Goal: Information Seeking & Learning: Learn about a topic

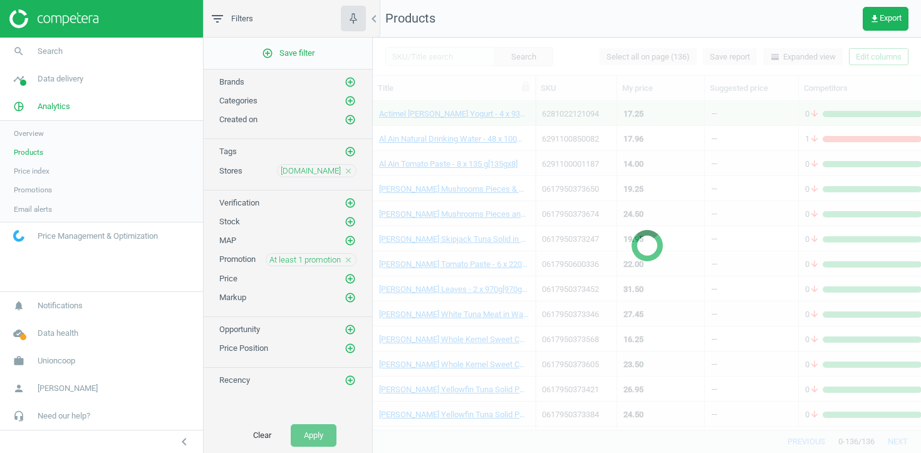
scroll to position [328, 548]
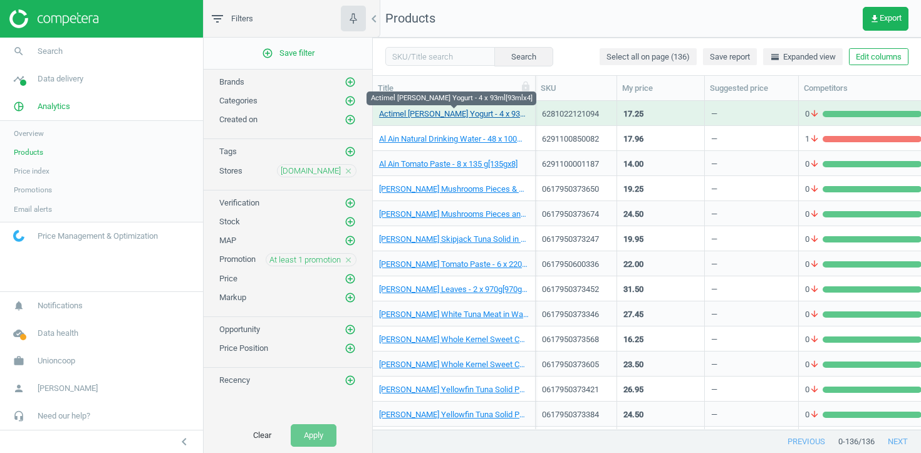
click at [459, 115] on link "Actimel Lemon Ginger Yogurt - 4 x 93ml[93mlx4]" at bounding box center [454, 113] width 150 height 11
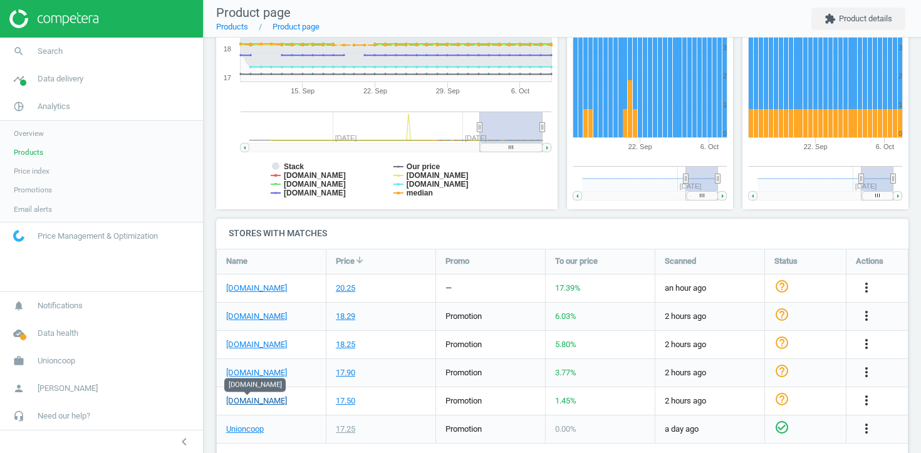
click at [256, 403] on link "[DOMAIN_NAME]" at bounding box center [256, 400] width 61 height 11
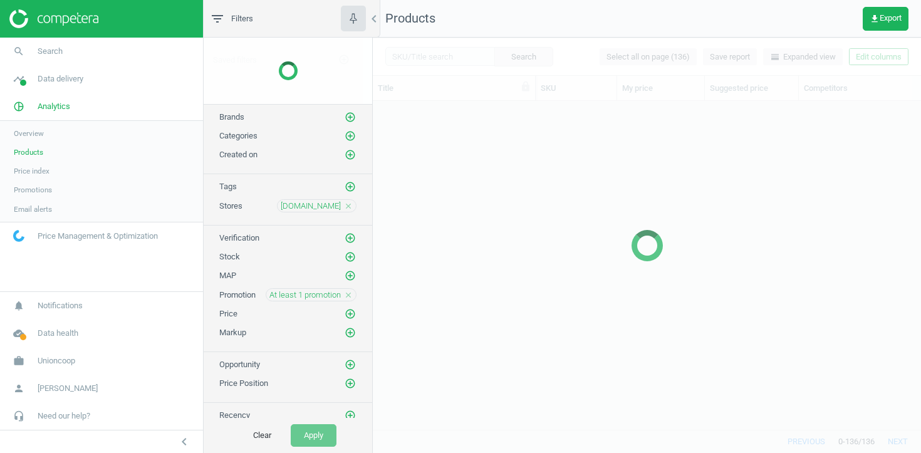
scroll to position [328, 548]
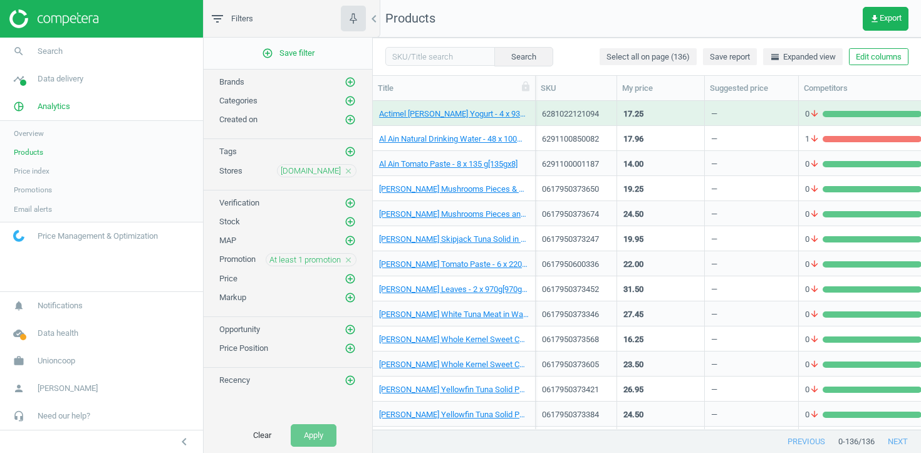
click at [351, 261] on icon "close" at bounding box center [348, 260] width 9 height 9
click at [351, 261] on icon "add_circle_outline" at bounding box center [350, 259] width 11 height 11
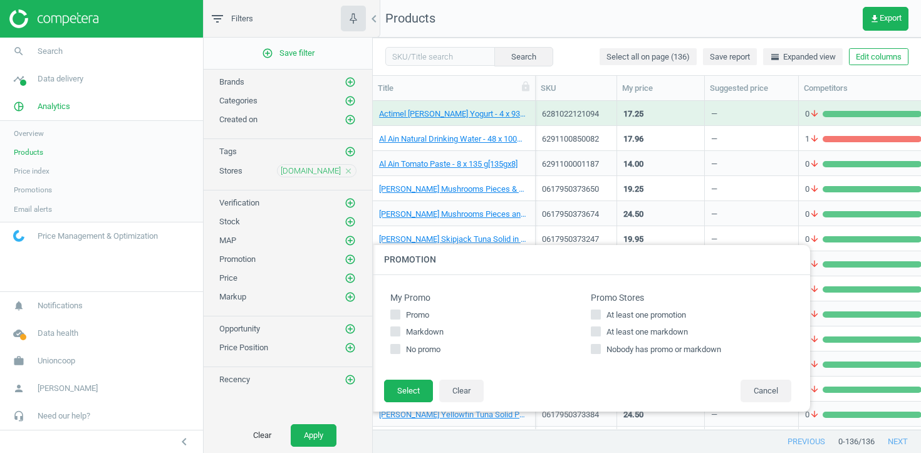
click at [611, 330] on span "At least one markdown" at bounding box center [647, 331] width 86 height 11
click at [600, 330] on input "At least one markdown" at bounding box center [596, 332] width 8 height 8
checkbox input "true"
click at [401, 397] on button "Select" at bounding box center [408, 391] width 49 height 23
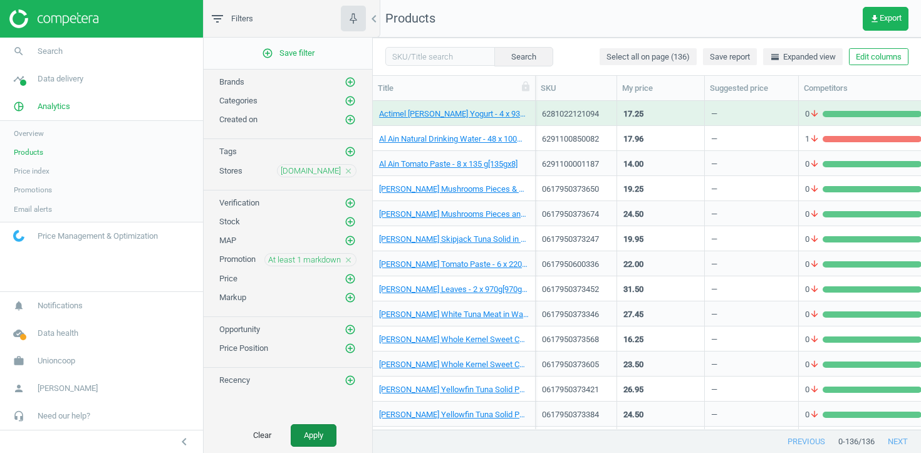
click at [324, 434] on button "Apply" at bounding box center [314, 435] width 46 height 23
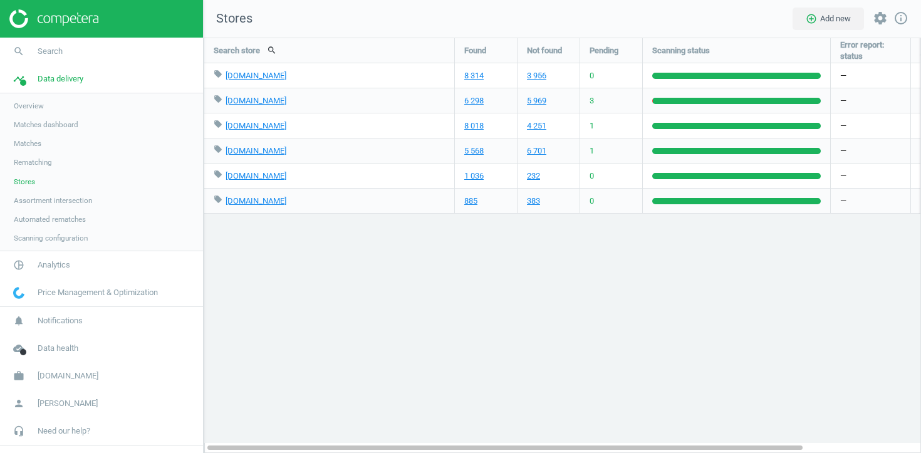
scroll to position [416, 718]
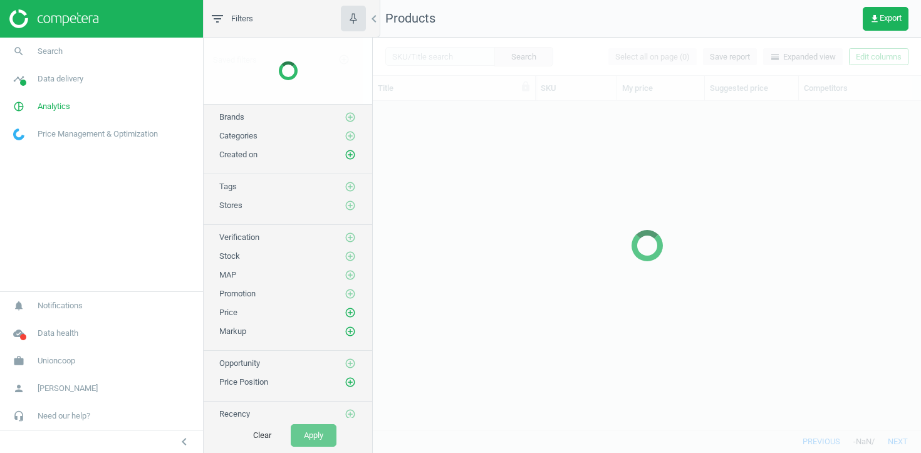
scroll to position [328, 548]
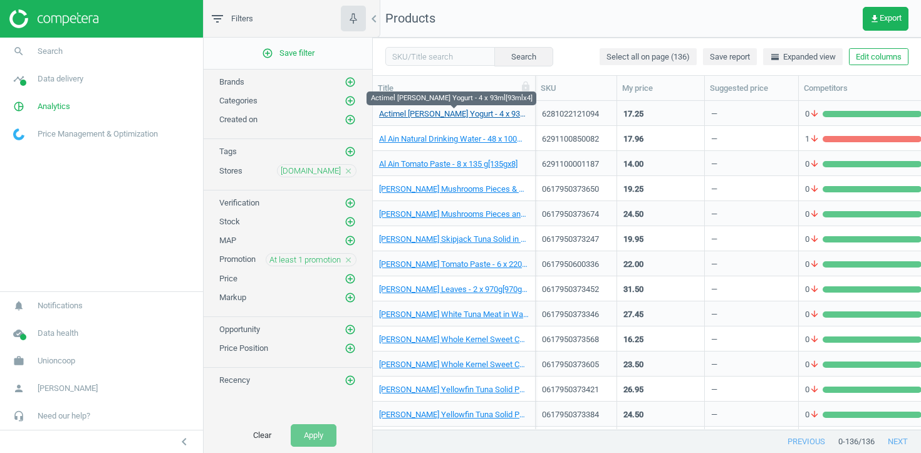
click at [422, 116] on link "Actimel Lemon Ginger Yogurt - 4 x 93ml[93mlx4]" at bounding box center [454, 113] width 150 height 11
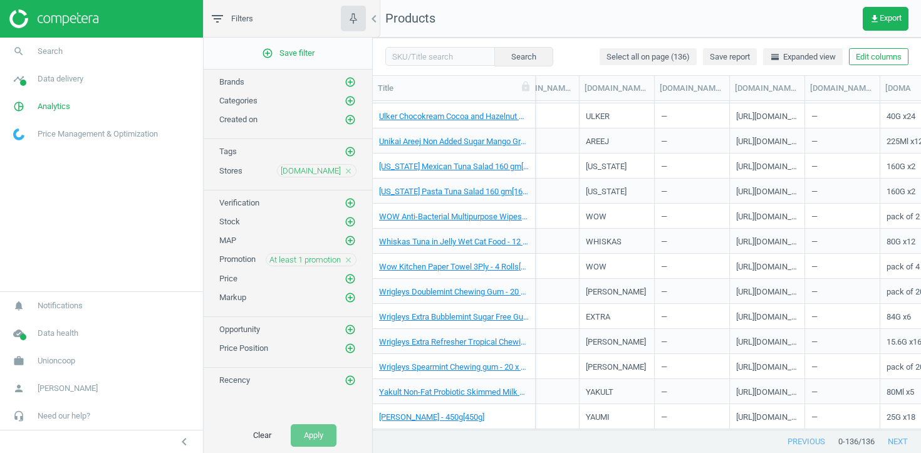
scroll to position [0, 1892]
click at [350, 261] on icon "close" at bounding box center [348, 260] width 9 height 9
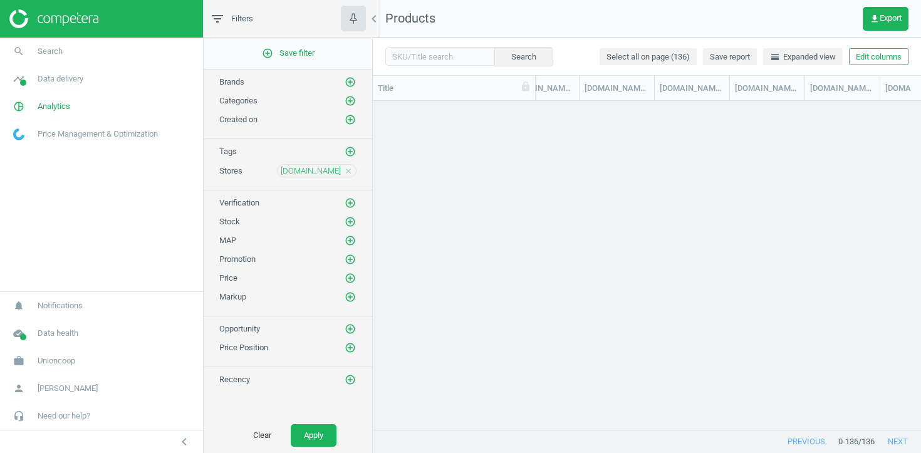
scroll to position [0, 0]
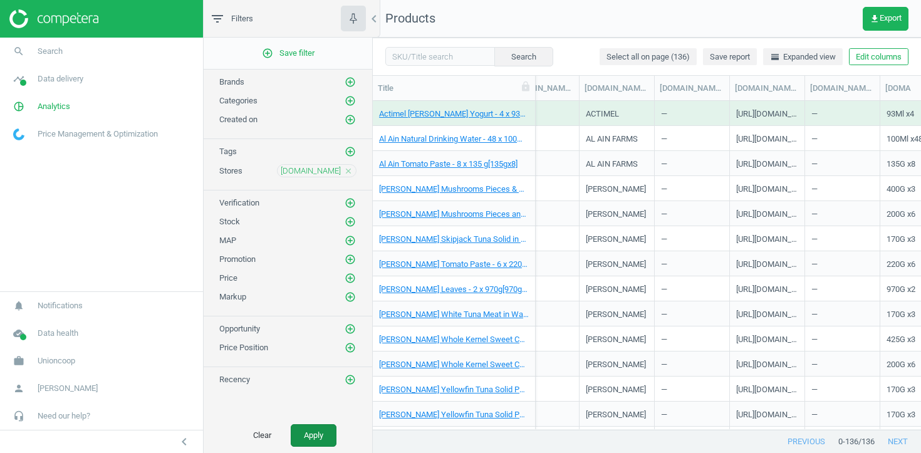
click at [317, 446] on button "Apply" at bounding box center [314, 435] width 46 height 23
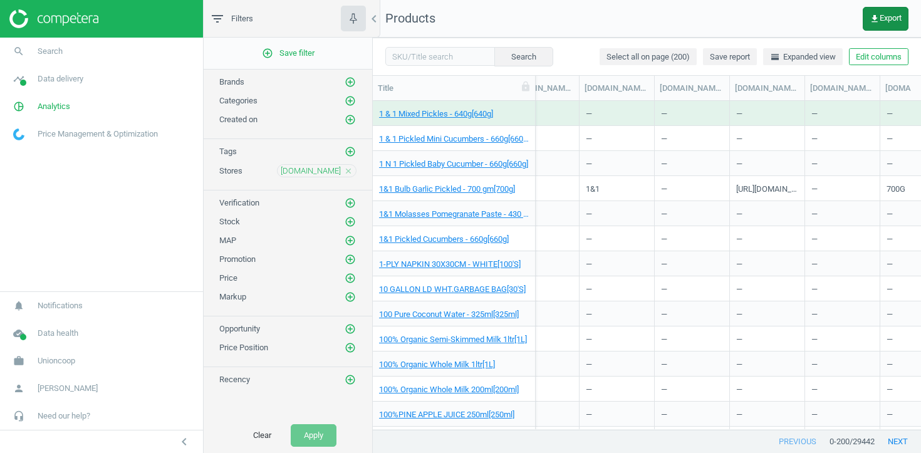
click at [882, 15] on span "get_app Export" at bounding box center [886, 19] width 32 height 10
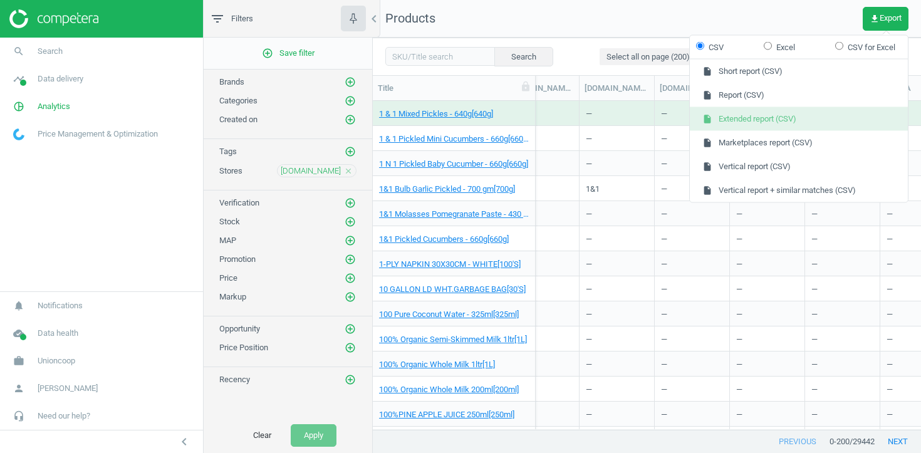
click at [791, 112] on button "insert_drive_file Extended report (CSV)" at bounding box center [799, 119] width 218 height 24
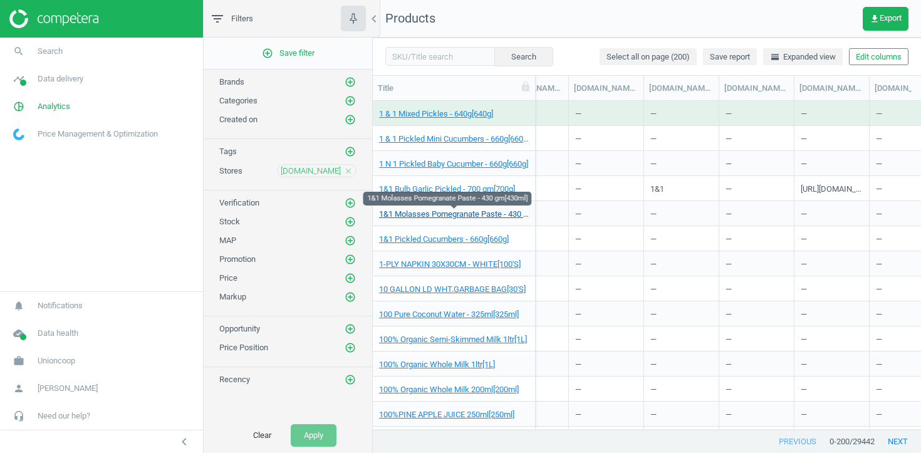
scroll to position [0, 1827]
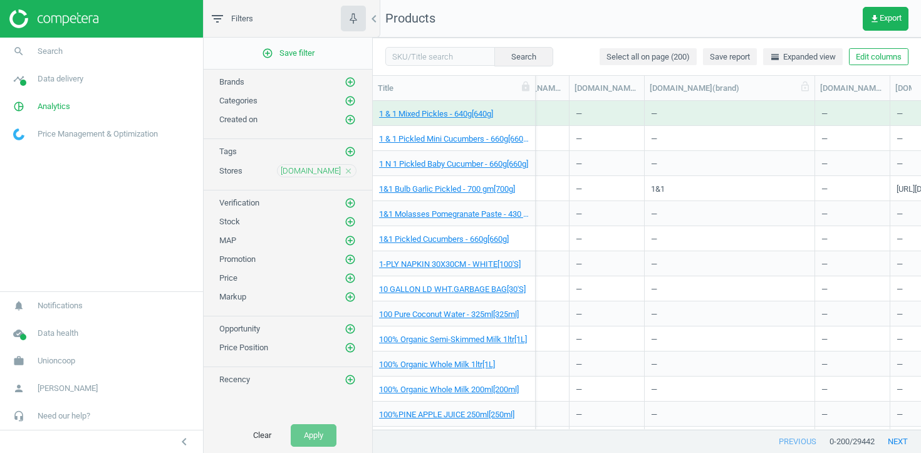
drag, startPoint x: 717, startPoint y: 83, endPoint x: 813, endPoint y: 83, distance: 95.8
click at [813, 83] on div at bounding box center [814, 88] width 13 height 24
click at [472, 112] on link "1 & 1 Mixed Pickles - 640g[640g]" at bounding box center [436, 113] width 114 height 11
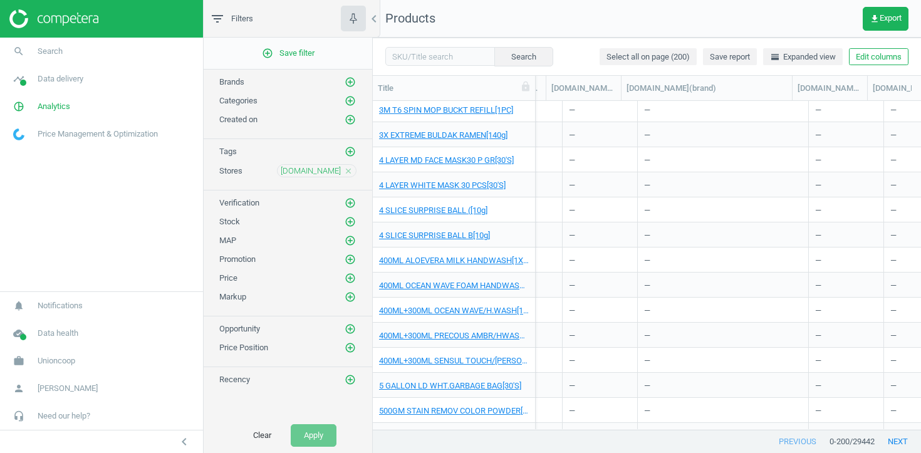
scroll to position [1369, 0]
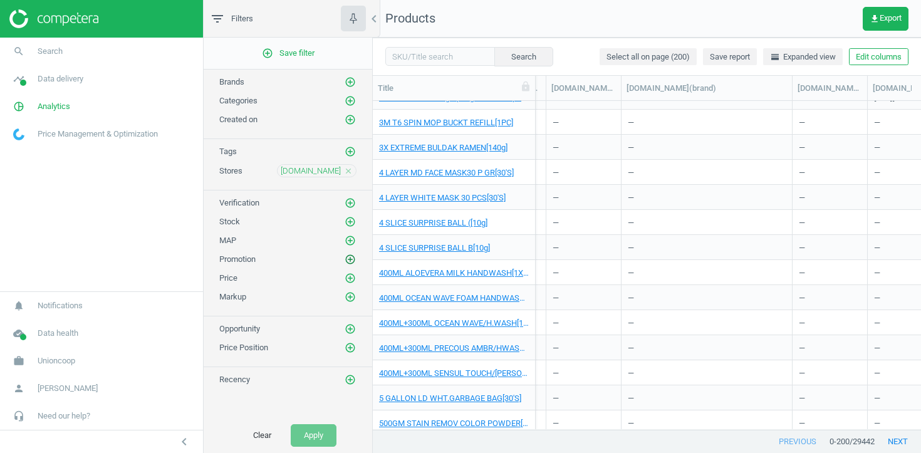
click at [353, 257] on icon "add_circle_outline" at bounding box center [350, 259] width 11 height 11
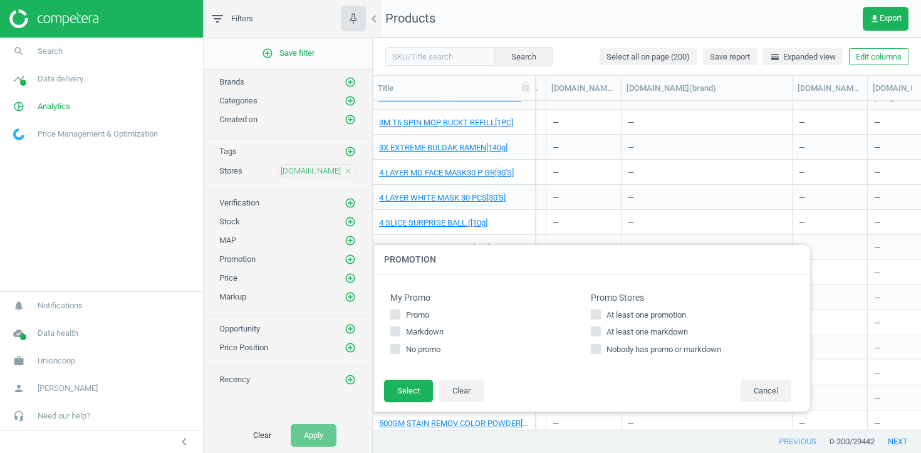
click at [621, 309] on span "At least one promotion" at bounding box center [646, 314] width 85 height 11
click at [600, 310] on input "At least one promotion" at bounding box center [596, 314] width 8 height 8
checkbox input "true"
click at [399, 397] on button "Select" at bounding box center [408, 391] width 49 height 23
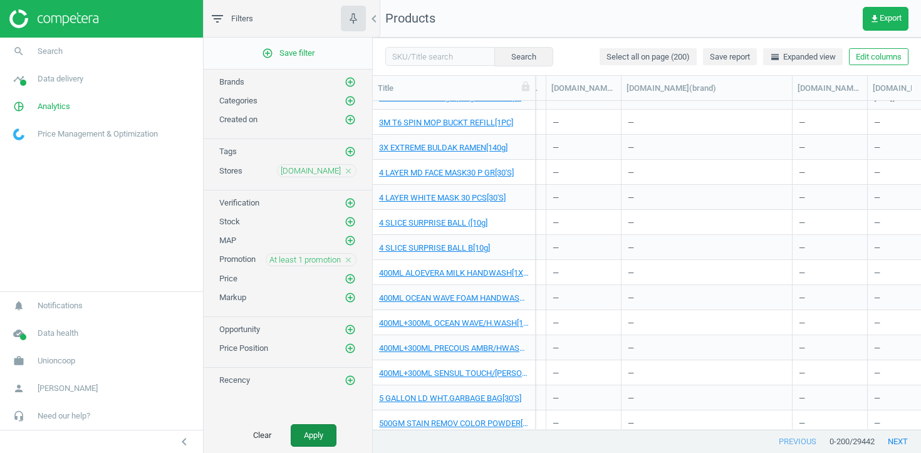
click at [323, 432] on button "Apply" at bounding box center [314, 435] width 46 height 23
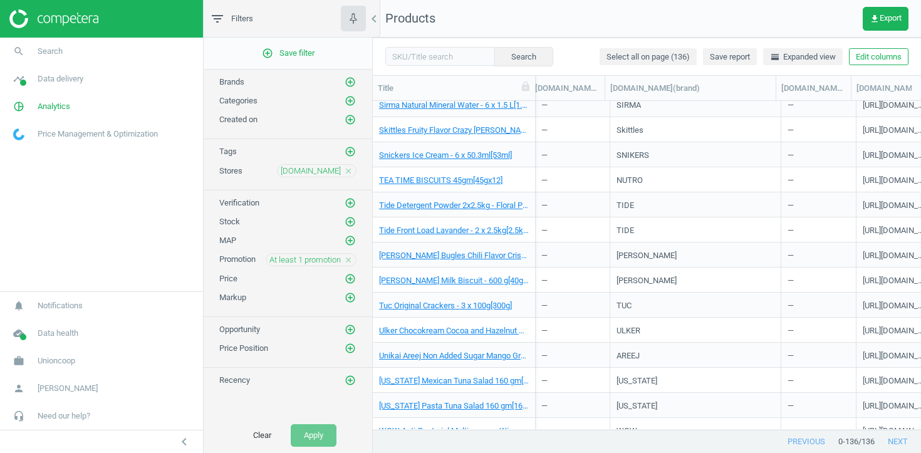
scroll to position [3080, 0]
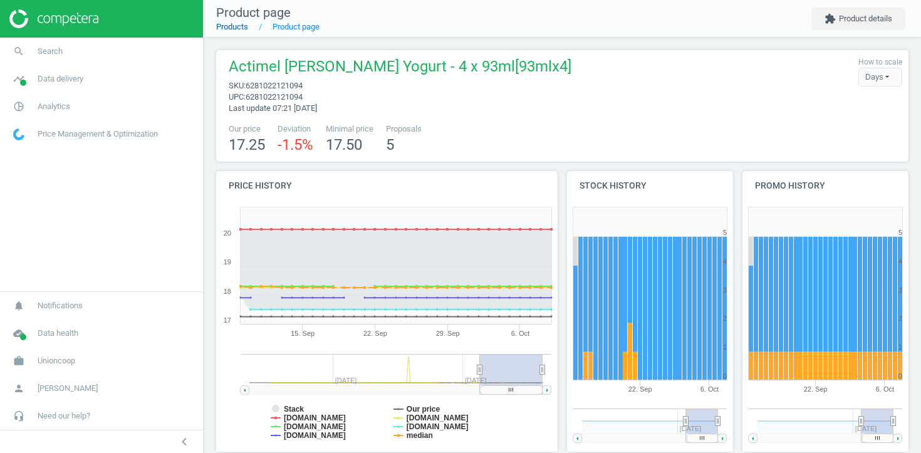
click at [244, 25] on link "Products" at bounding box center [232, 26] width 32 height 9
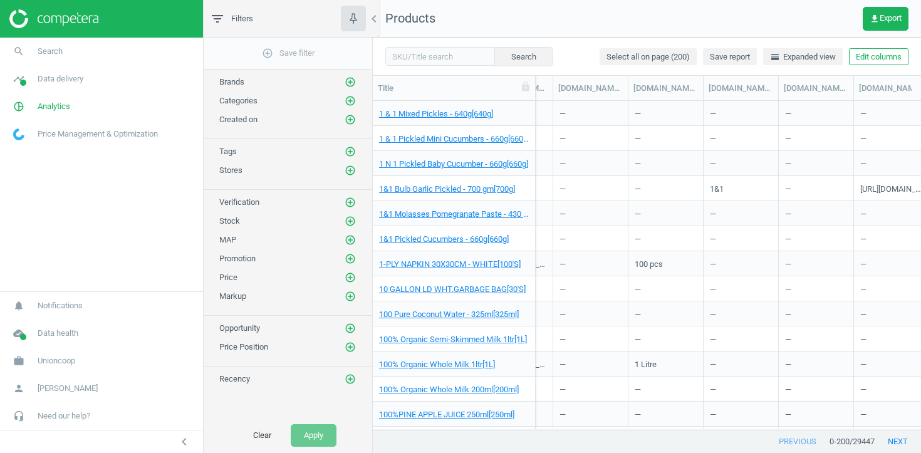
scroll to position [0, 1768]
drag, startPoint x: 623, startPoint y: 89, endPoint x: 674, endPoint y: 89, distance: 51.4
click at [674, 89] on div at bounding box center [679, 88] width 13 height 24
drag, startPoint x: 678, startPoint y: 85, endPoint x: 732, endPoint y: 83, distance: 53.3
click at [732, 85] on div at bounding box center [726, 88] width 13 height 24
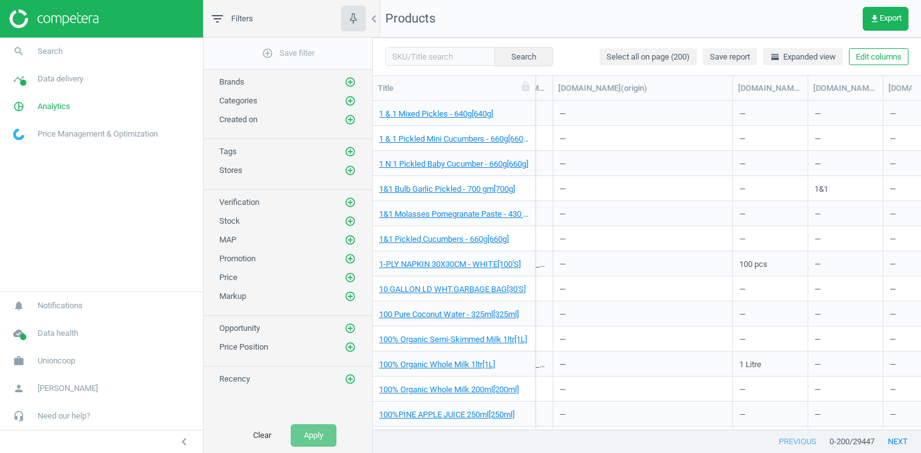
click at [356, 162] on div "Stores add_circle_outline" at bounding box center [288, 167] width 169 height 19
click at [350, 170] on icon "add_circle_outline" at bounding box center [350, 170] width 11 height 11
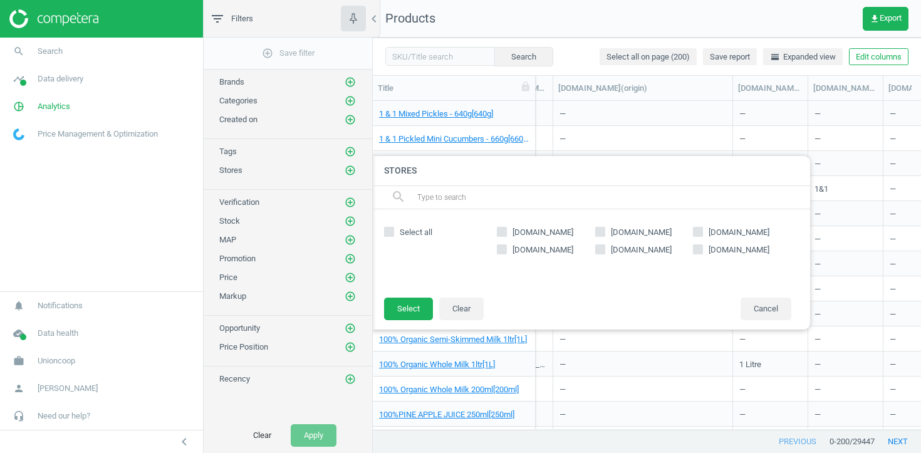
click at [702, 234] on icon at bounding box center [698, 232] width 10 height 10
click at [702, 234] on input "[DOMAIN_NAME]" at bounding box center [698, 231] width 8 height 8
checkbox input "true"
click at [422, 311] on button "Select" at bounding box center [408, 309] width 49 height 23
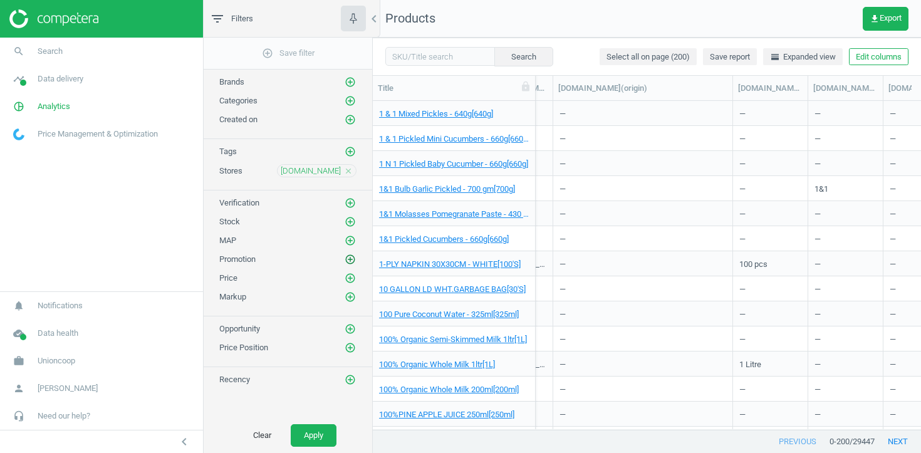
click at [349, 256] on icon "add_circle_outline" at bounding box center [350, 259] width 11 height 11
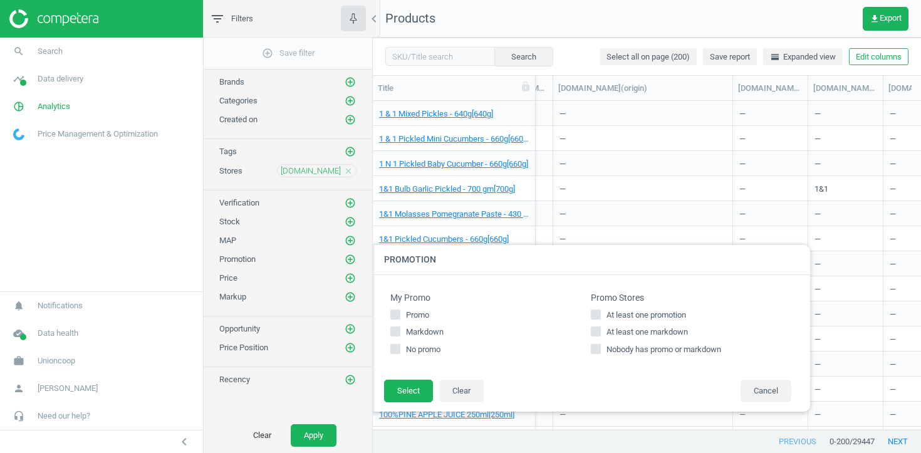
click at [621, 314] on span "At least one promotion" at bounding box center [646, 314] width 85 height 11
click at [600, 314] on input "At least one promotion" at bounding box center [596, 314] width 8 height 8
checkbox input "true"
click at [413, 389] on button "Select" at bounding box center [408, 391] width 49 height 23
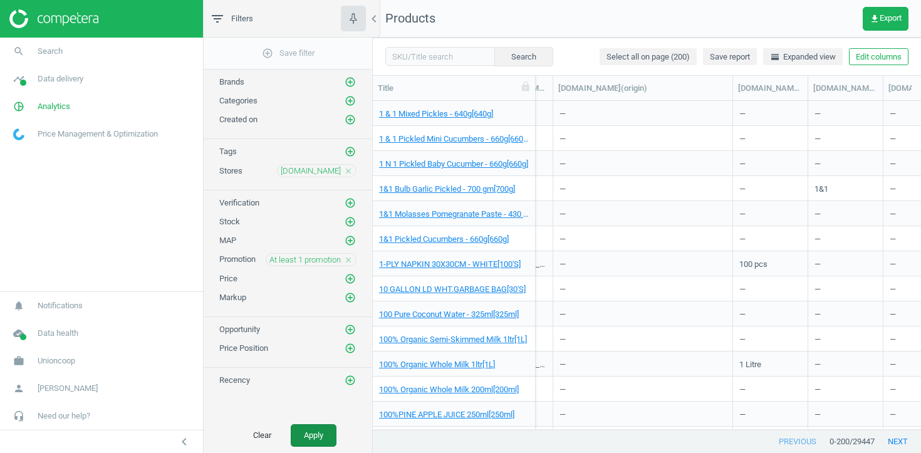
click at [319, 434] on button "Apply" at bounding box center [314, 435] width 46 height 23
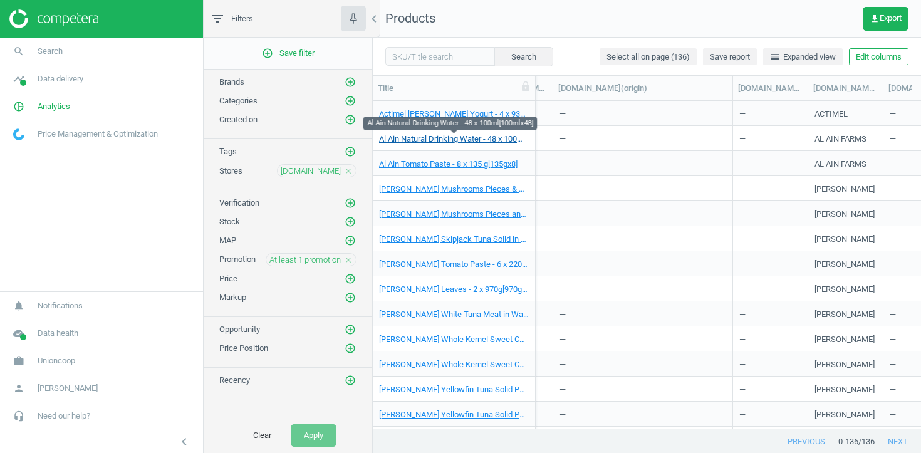
click at [475, 142] on link "Al Ain Natural Drinking Water - 48 x 100ml[100mlx48]" at bounding box center [454, 138] width 150 height 11
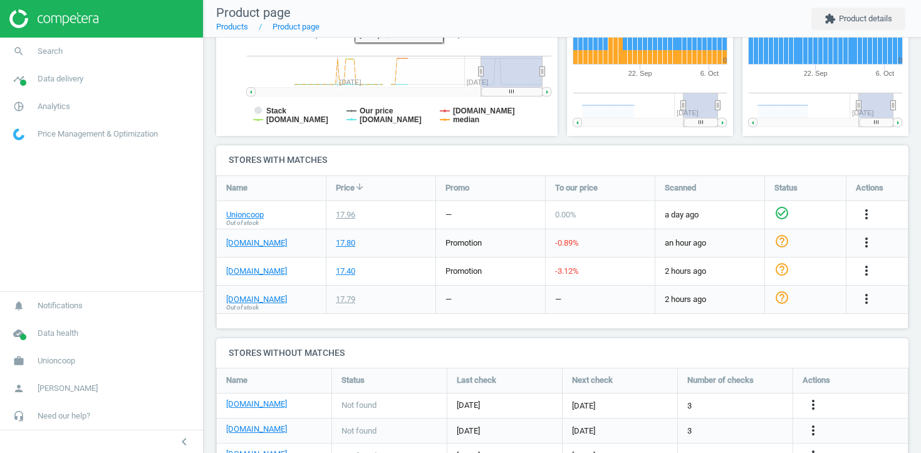
scroll to position [368, 0]
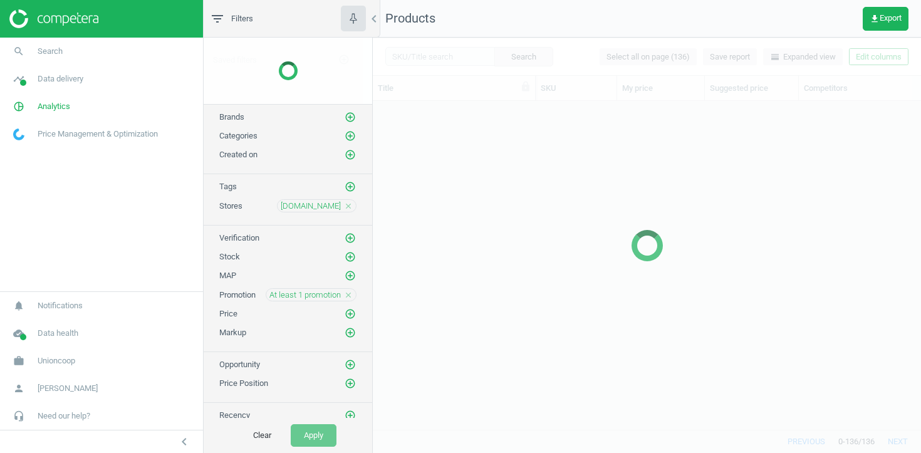
scroll to position [328, 548]
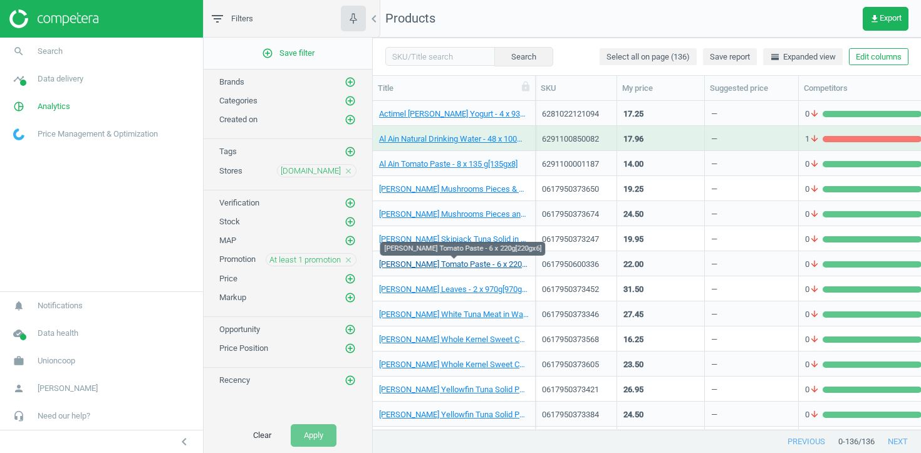
click at [472, 262] on link "Al Alali Tomato Paste - 6 x 220g[220gx6]" at bounding box center [454, 264] width 150 height 11
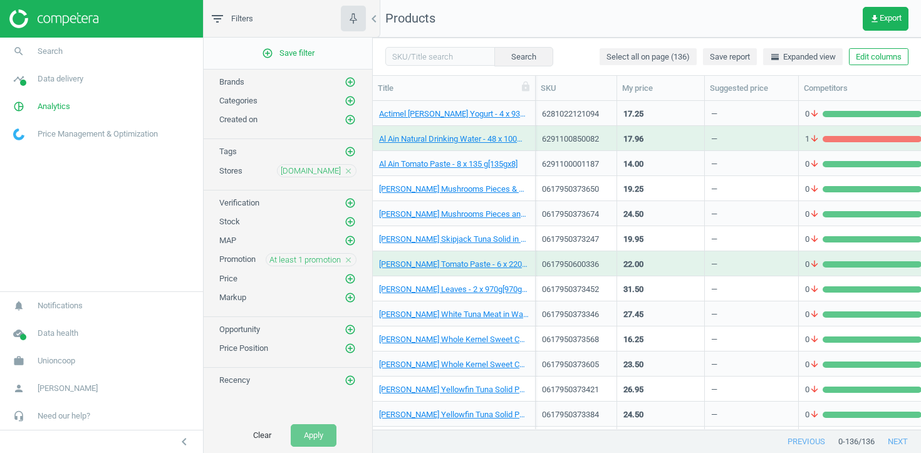
click at [465, 281] on div "Al Alali Vine Leaves - 2 x 970g[970gx2]" at bounding box center [454, 289] width 150 height 22
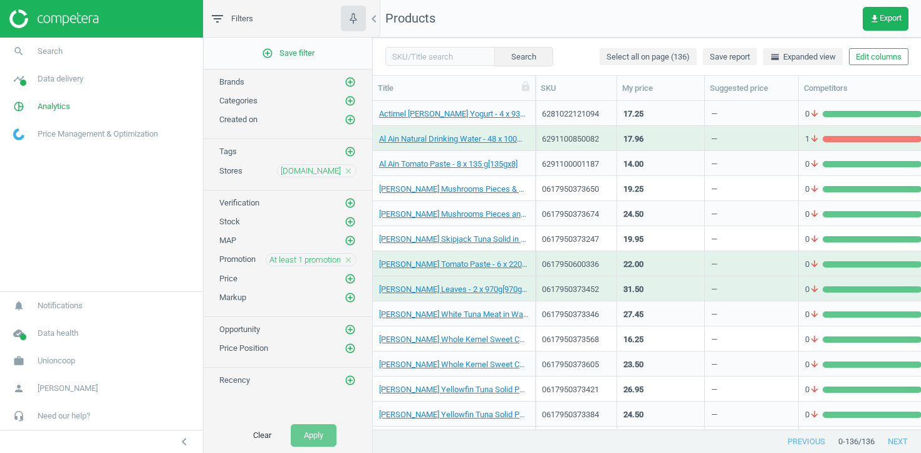
click at [465, 283] on div "Al Alali Vine Leaves - 2 x 970g[970gx2]" at bounding box center [454, 289] width 150 height 22
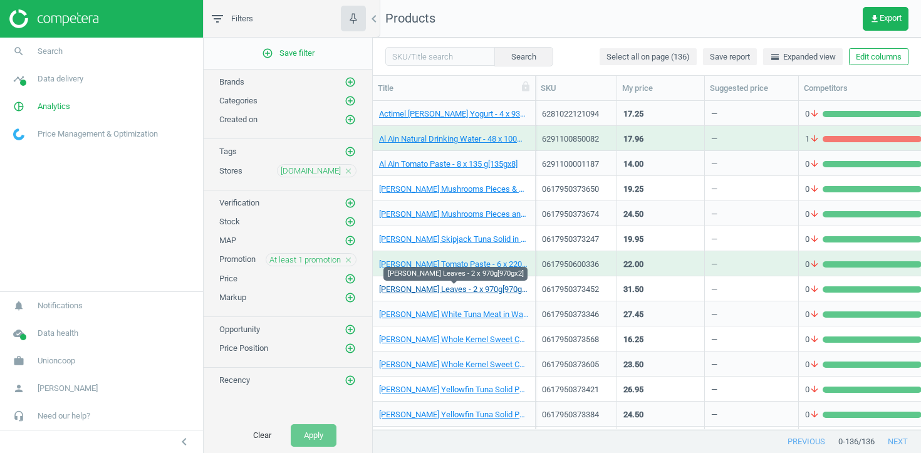
click at [465, 286] on link "Al Alali Vine Leaves - 2 x 970g[970gx2]" at bounding box center [454, 289] width 150 height 11
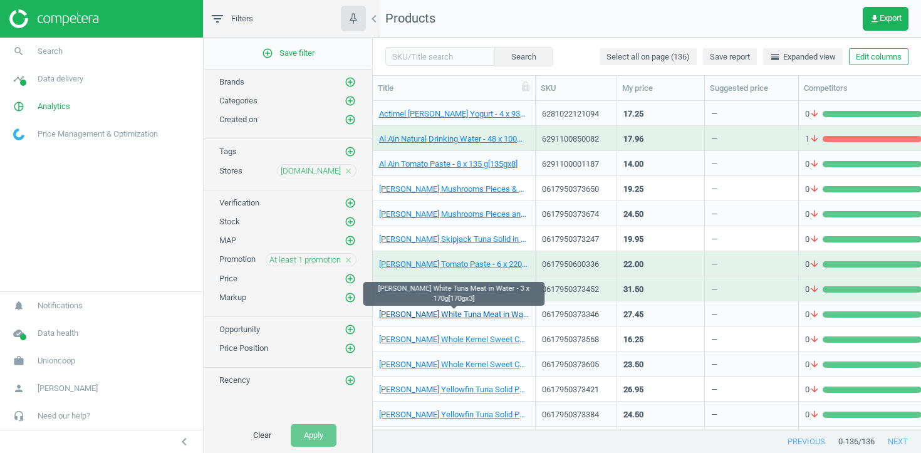
click at [465, 312] on link "Al Alali White Tuna Meat in Water - 3 x 170g[170gx3]" at bounding box center [454, 314] width 150 height 11
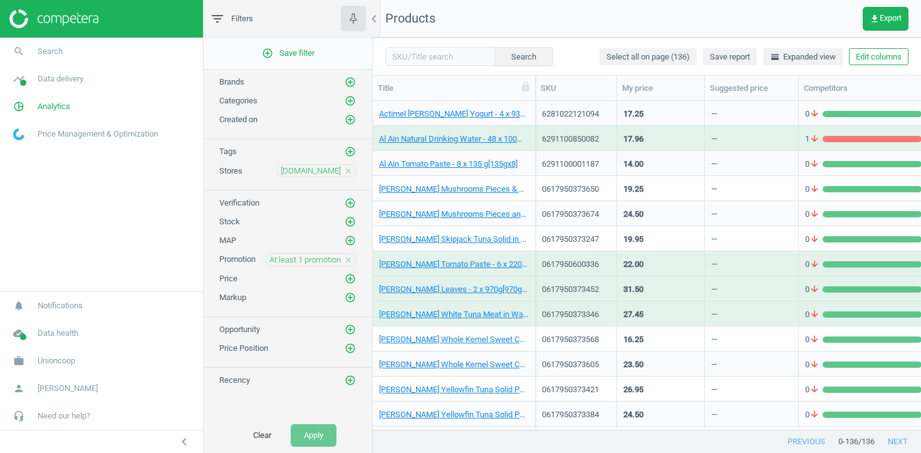
click at [465, 333] on div "Al Alali Whole Kernel Sweet Corn - 3 x 425g[425gx3]" at bounding box center [454, 339] width 150 height 22
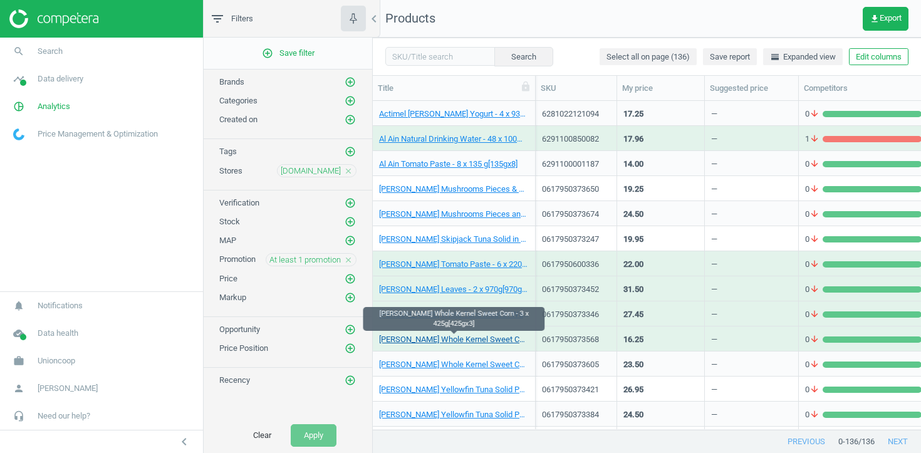
click at [465, 336] on link "Al Alali Whole Kernel Sweet Corn - 3 x 425g[425gx3]" at bounding box center [454, 339] width 150 height 11
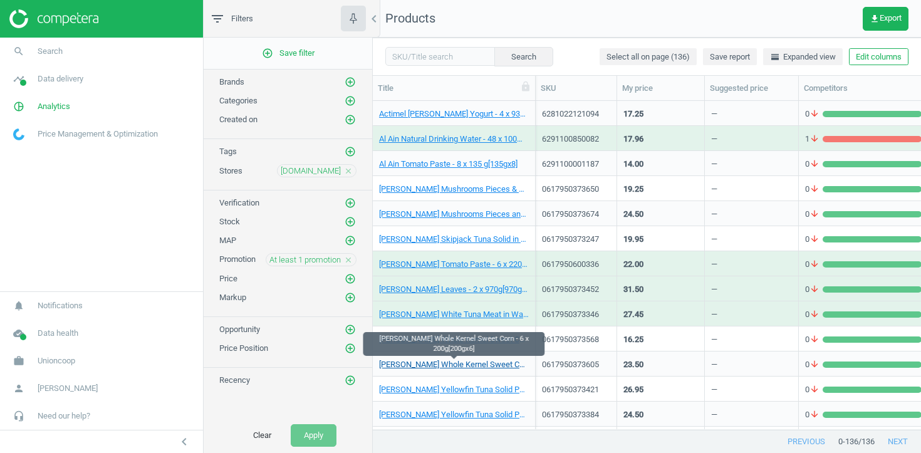
click at [464, 365] on link "[PERSON_NAME] Whole Kernel Sweet Corn - 6 x 200g[200gx6]" at bounding box center [454, 364] width 150 height 11
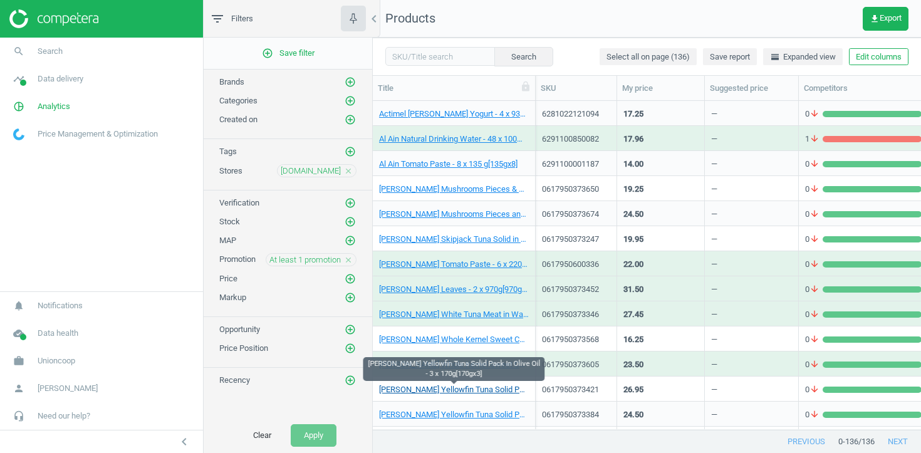
click at [461, 393] on link "Al Alali Yellowfin Tuna Solid Pack In Olive Oil - 3 x 170g[170gx3]" at bounding box center [454, 389] width 150 height 11
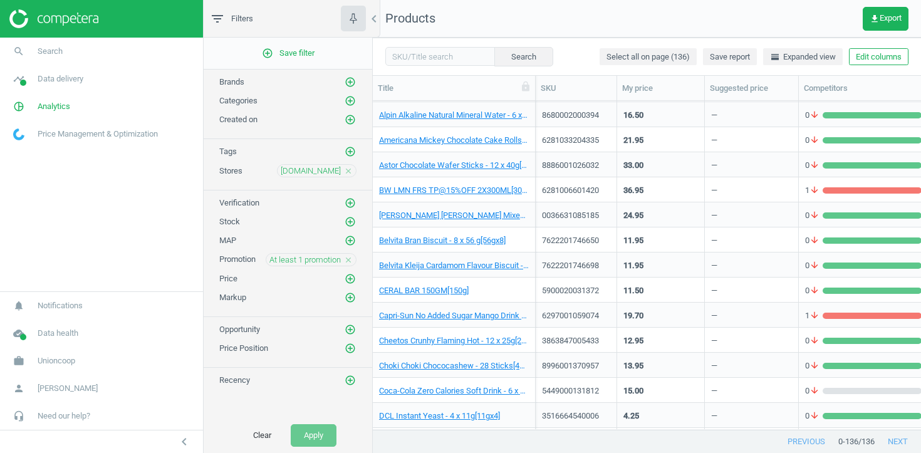
scroll to position [452, 0]
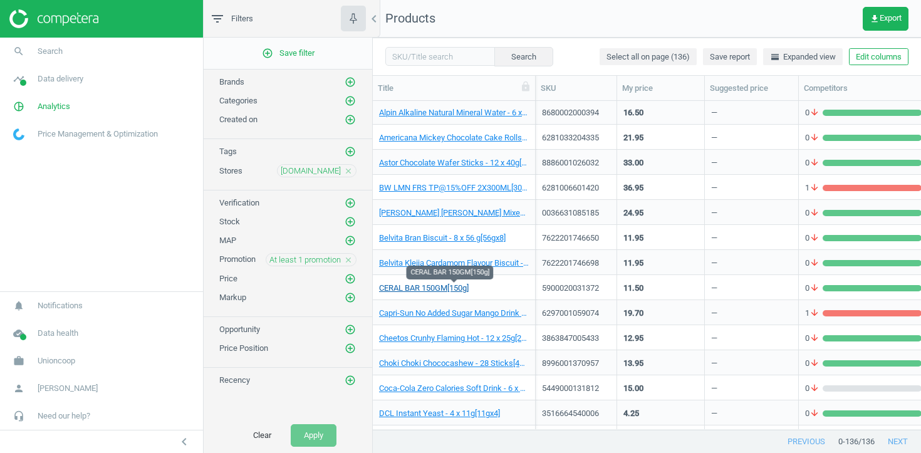
click at [433, 285] on link "CERAL BAR 150GM[150g]" at bounding box center [424, 288] width 90 height 11
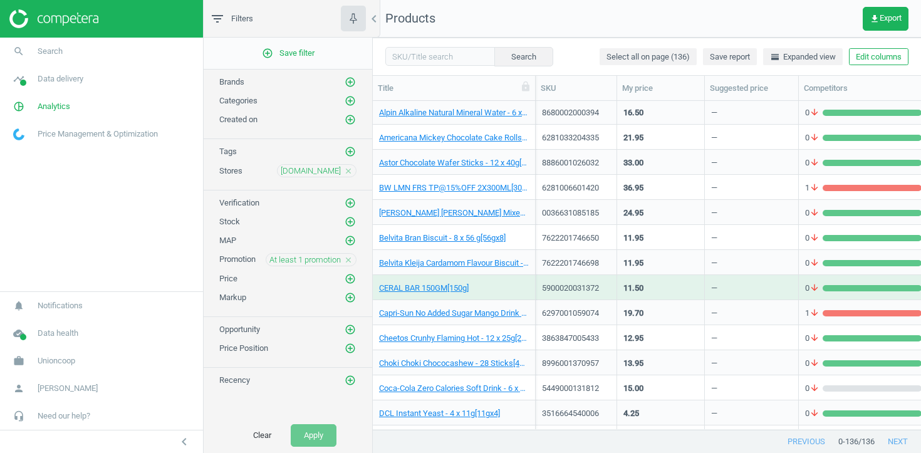
scroll to position [25, 0]
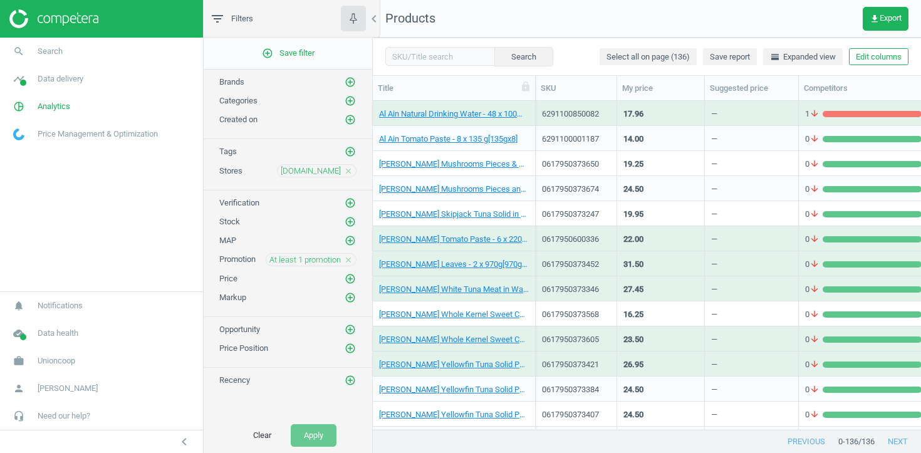
click at [433, 328] on div "[PERSON_NAME] Whole Kernel Sweet Corn - 6 x 200g[200gx6]" at bounding box center [454, 339] width 150 height 22
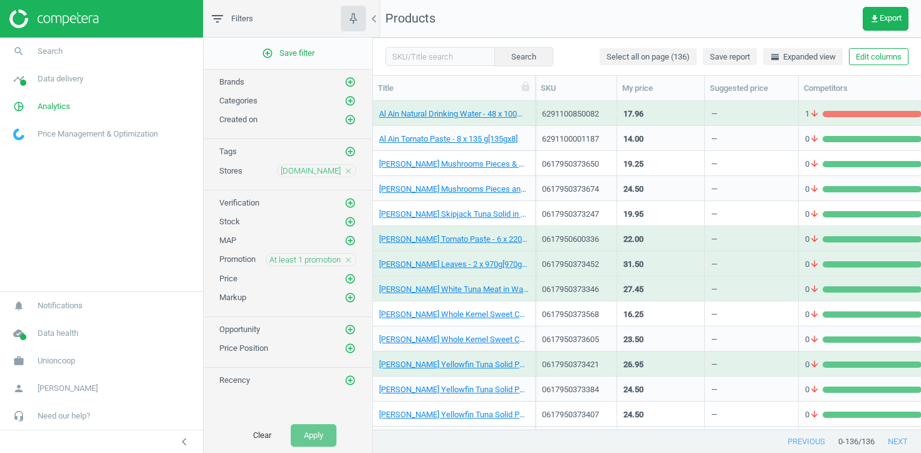
click at [436, 353] on div "Al Alali Yellowfin Tuna Solid Pack In Olive Oil - 3 x 170g[170gx3]" at bounding box center [454, 364] width 150 height 22
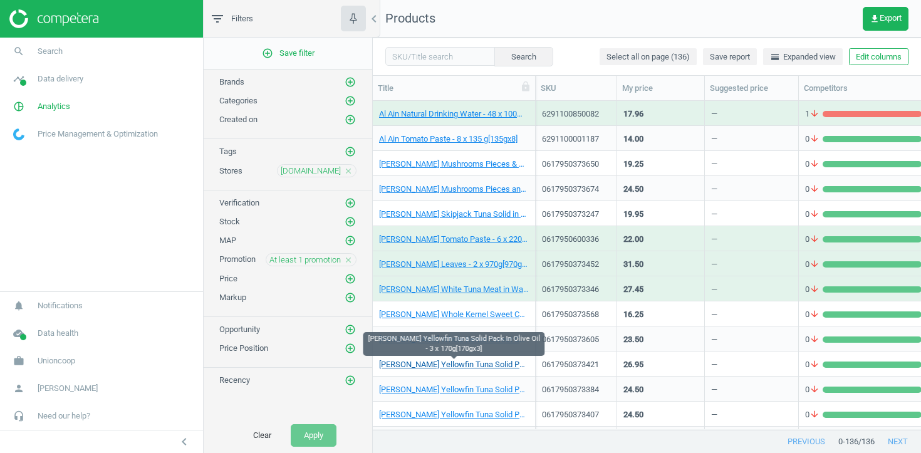
click at [436, 366] on link "Al Alali Yellowfin Tuna Solid Pack In Olive Oil - 3 x 170g[170gx3]" at bounding box center [454, 364] width 150 height 11
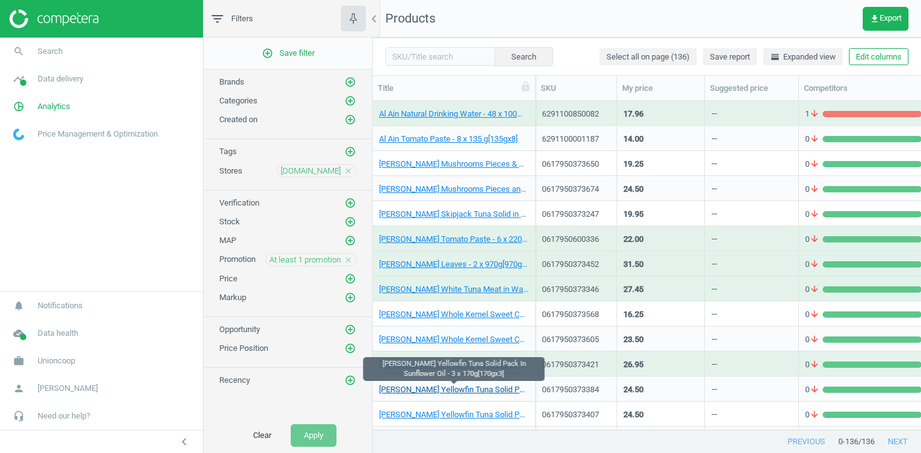
click at [435, 388] on link "[PERSON_NAME] Yellowfin Tuna Solid Pack In Sunflower Oil - 3 x 170g[170gx3]" at bounding box center [454, 389] width 150 height 11
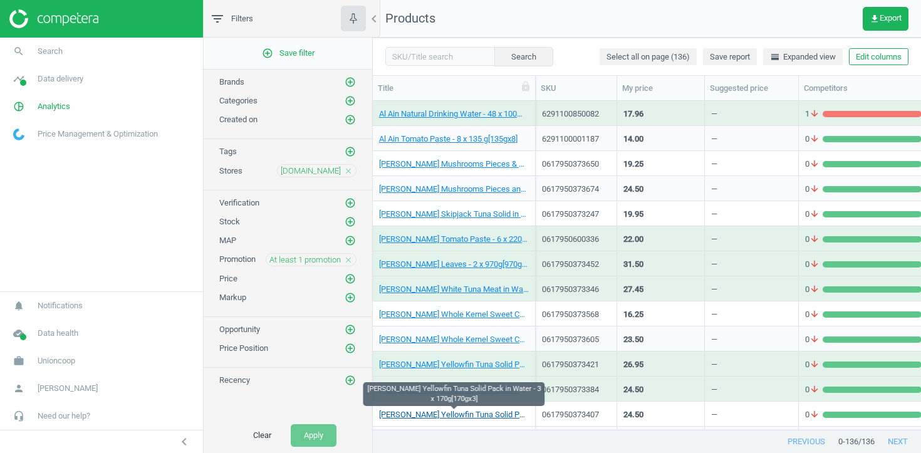
click at [436, 411] on link "Al Alali Yellowfin Tuna Solid Pack in Water - 3 x 170g[170gx3]" at bounding box center [454, 414] width 150 height 11
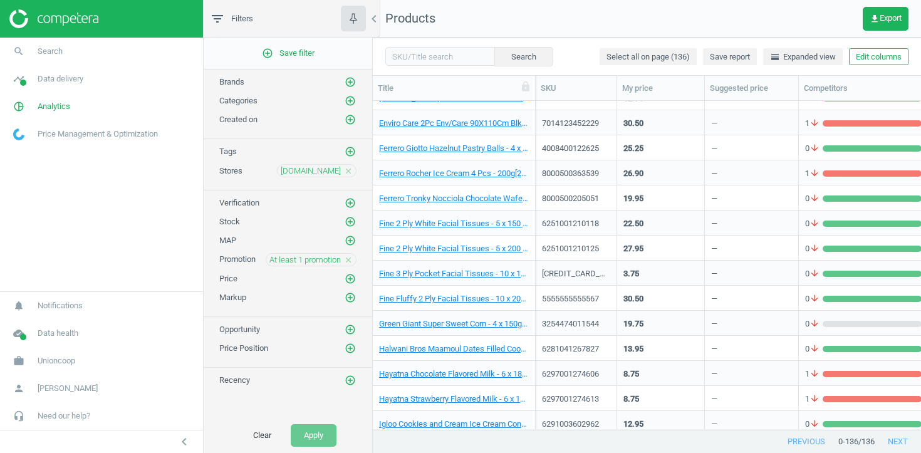
scroll to position [796, 0]
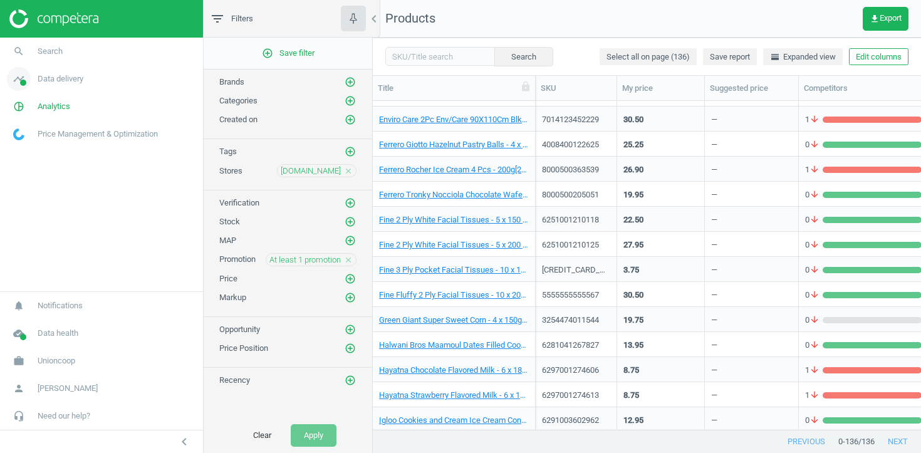
click at [73, 83] on span "Data delivery" at bounding box center [61, 78] width 46 height 11
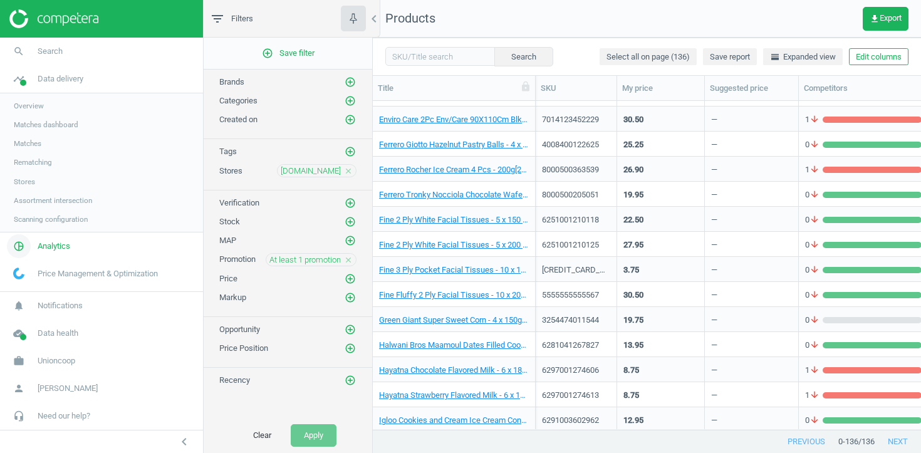
click at [48, 252] on link "pie_chart_outlined Analytics" at bounding box center [101, 246] width 203 height 28
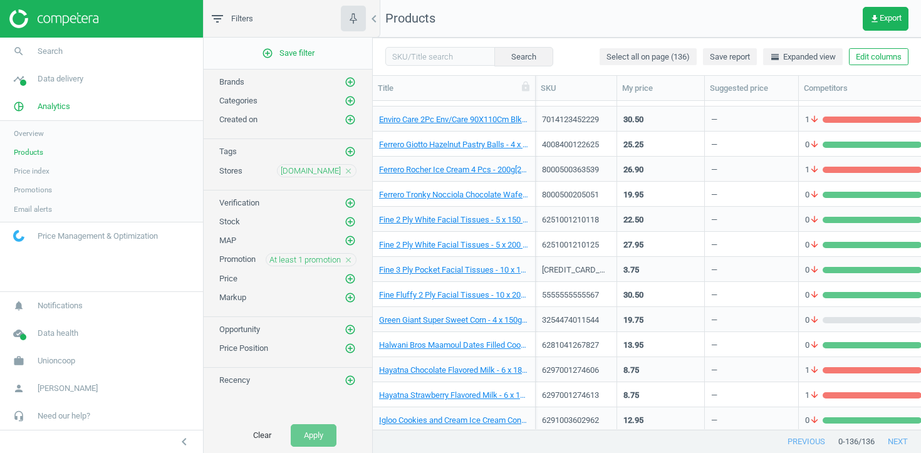
click at [45, 190] on span "Promotions" at bounding box center [33, 190] width 38 height 10
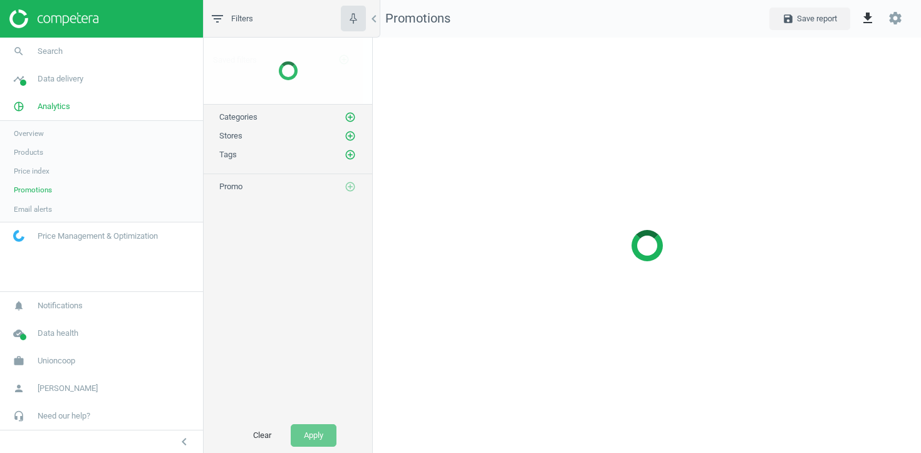
scroll to position [416, 549]
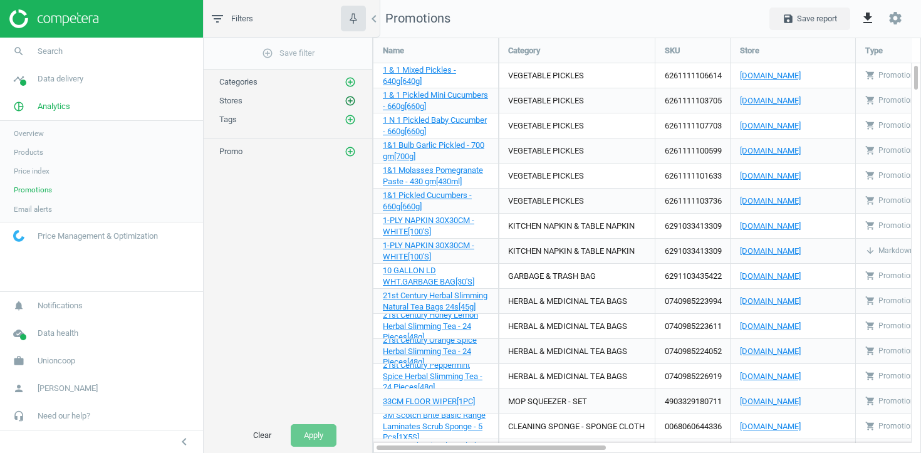
click at [352, 102] on icon "add_circle_outline" at bounding box center [350, 100] width 11 height 11
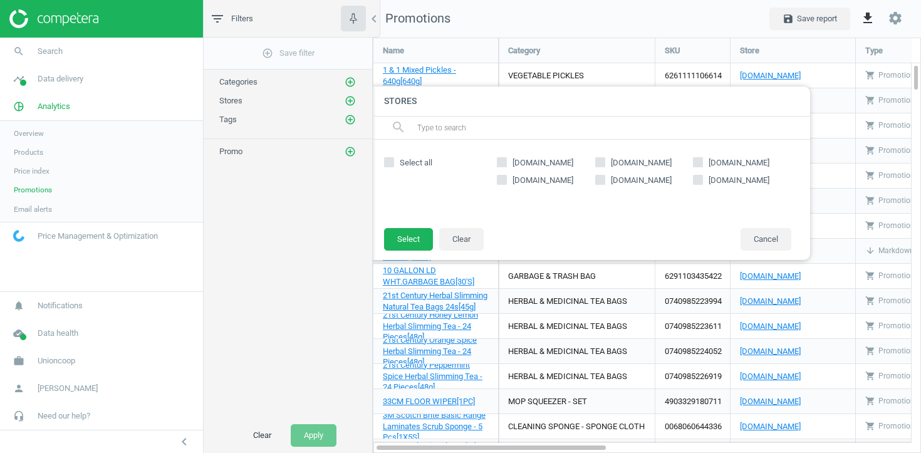
click at [713, 166] on span "[DOMAIN_NAME]" at bounding box center [739, 162] width 66 height 11
click at [702, 166] on input "[DOMAIN_NAME]" at bounding box center [698, 162] width 8 height 8
checkbox input "true"
click at [411, 234] on button "Select" at bounding box center [408, 239] width 49 height 23
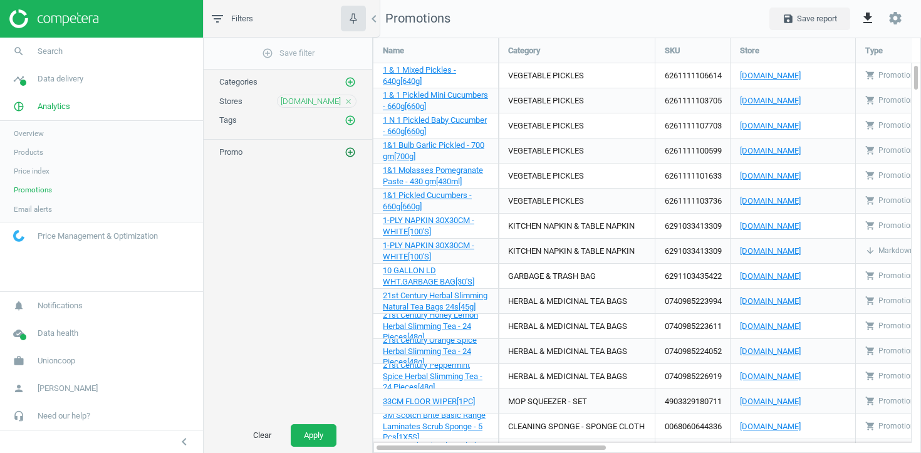
click at [353, 149] on icon "add_circle_outline" at bounding box center [350, 152] width 11 height 11
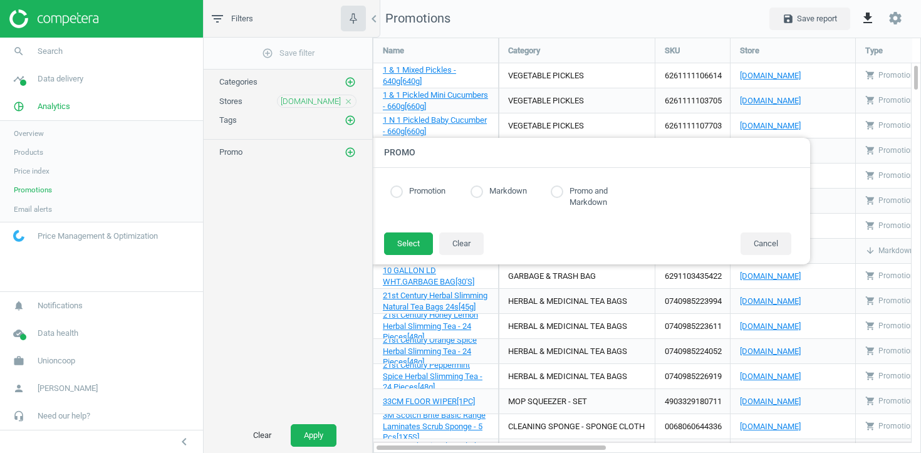
click at [400, 190] on input "radio" at bounding box center [396, 191] width 13 height 13
radio input "true"
click at [400, 248] on button "Select" at bounding box center [408, 243] width 49 height 23
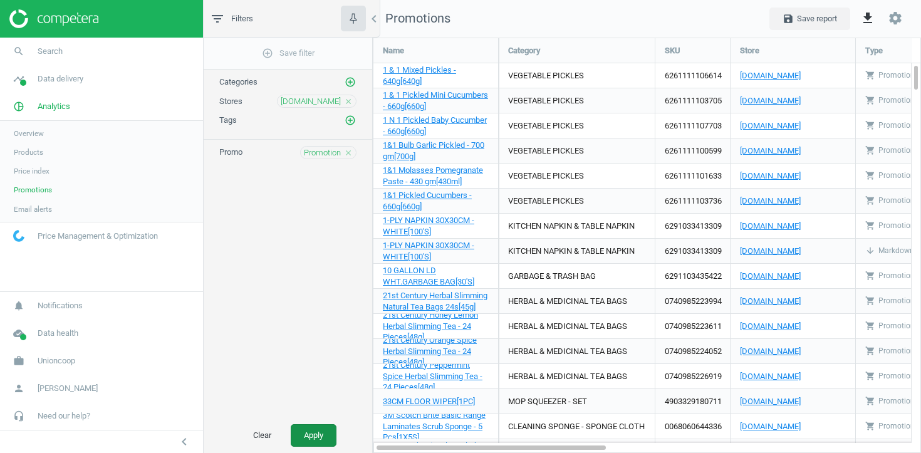
click at [317, 428] on button "Apply" at bounding box center [314, 435] width 46 height 23
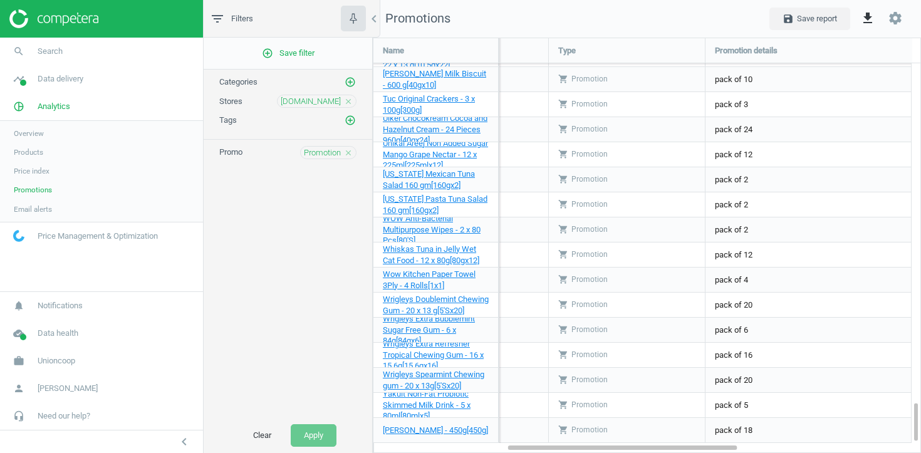
click at [35, 158] on link "Products" at bounding box center [101, 152] width 203 height 19
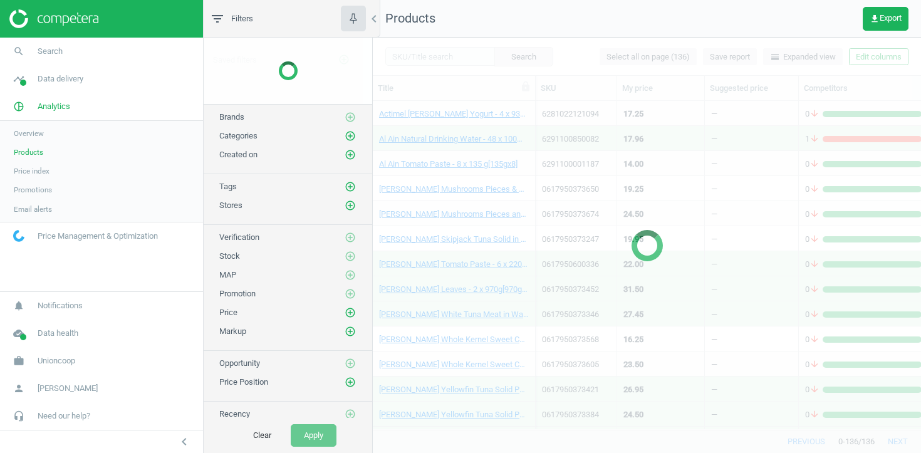
scroll to position [328, 548]
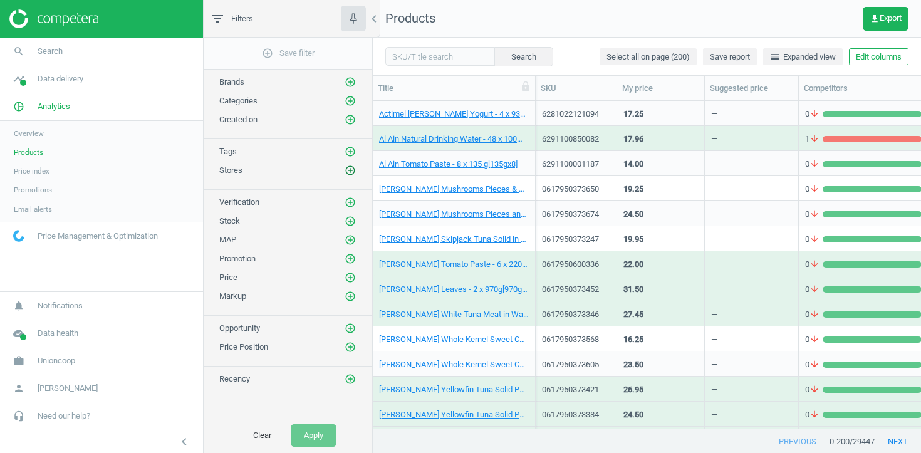
click at [351, 172] on icon "add_circle_outline" at bounding box center [350, 170] width 11 height 11
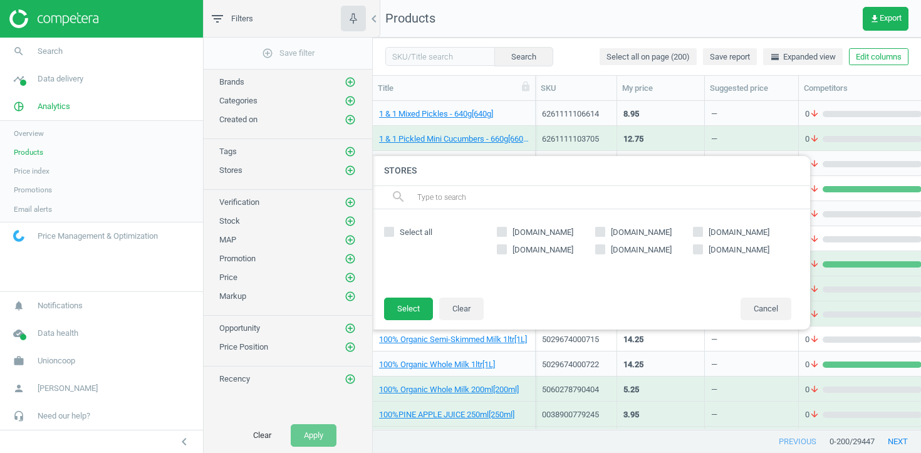
click at [698, 236] on input "[DOMAIN_NAME]" at bounding box center [698, 231] width 8 height 8
checkbox input "true"
click at [382, 315] on footer "Select Clear Cancel" at bounding box center [590, 313] width 439 height 33
click at [402, 308] on button "Select" at bounding box center [408, 309] width 49 height 23
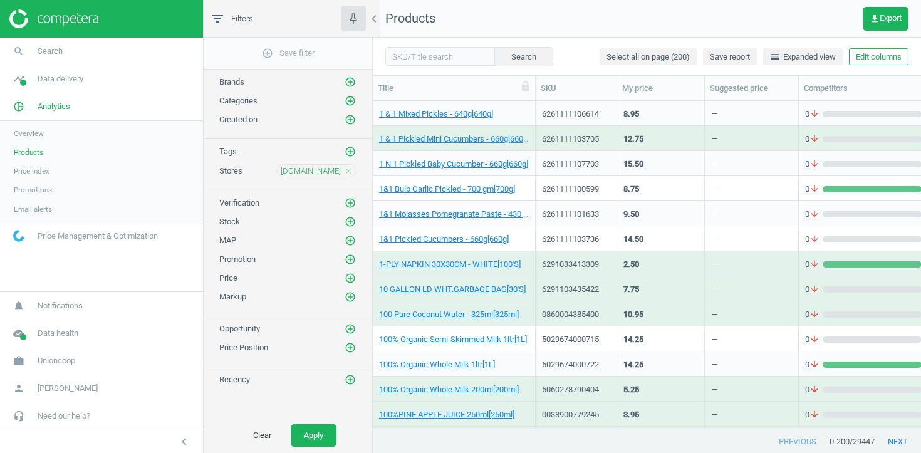
click at [346, 229] on div "MAP add_circle_outline" at bounding box center [288, 237] width 169 height 19
click at [346, 227] on icon "add_circle_outline" at bounding box center [350, 221] width 11 height 11
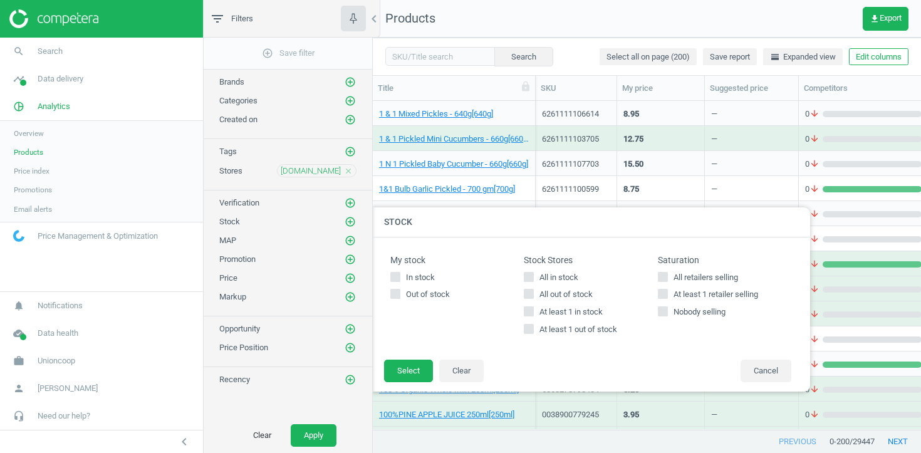
click at [552, 298] on span "All out of stock" at bounding box center [566, 294] width 58 height 11
click at [533, 298] on input "All out of stock" at bounding box center [529, 294] width 8 height 8
click at [552, 298] on span "All out of stock" at bounding box center [566, 294] width 58 height 11
click at [533, 298] on input "All out of stock" at bounding box center [529, 294] width 8 height 8
checkbox input "false"
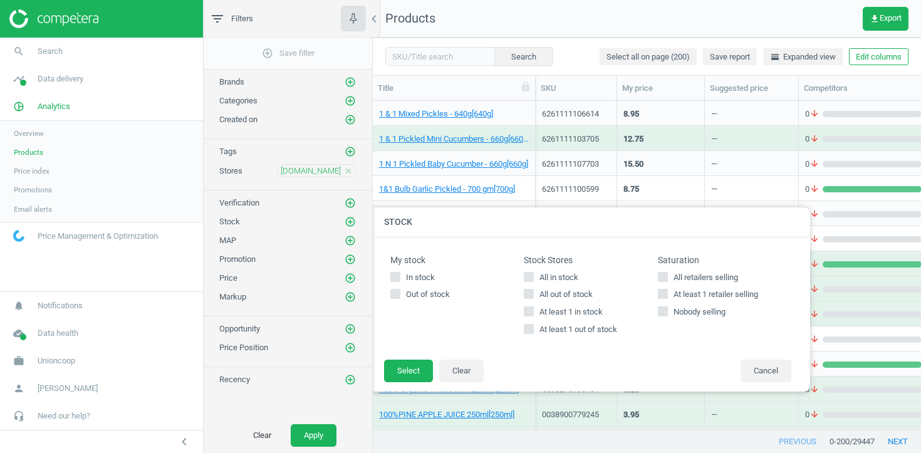
click at [553, 330] on span "At least 1 out of stock" at bounding box center [578, 329] width 83 height 11
click at [533, 330] on input "At least 1 out of stock" at bounding box center [529, 329] width 8 height 8
checkbox input "true"
click at [422, 374] on button "Select" at bounding box center [408, 371] width 49 height 23
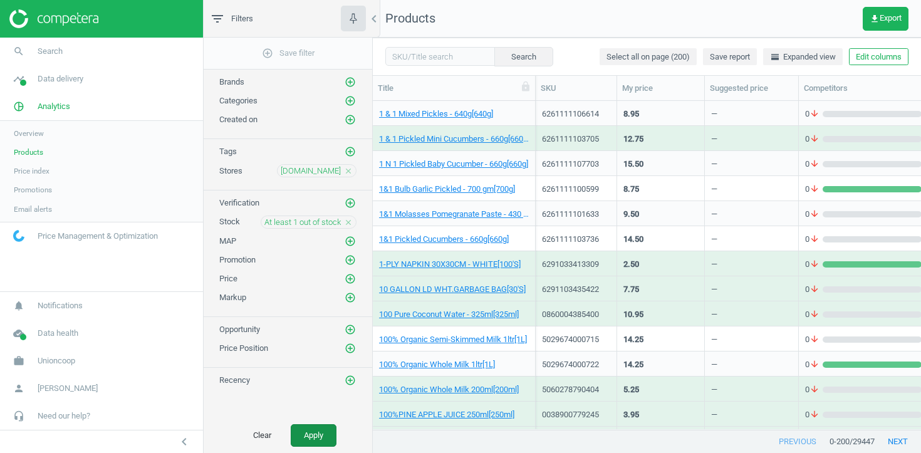
click at [314, 444] on button "Apply" at bounding box center [314, 435] width 46 height 23
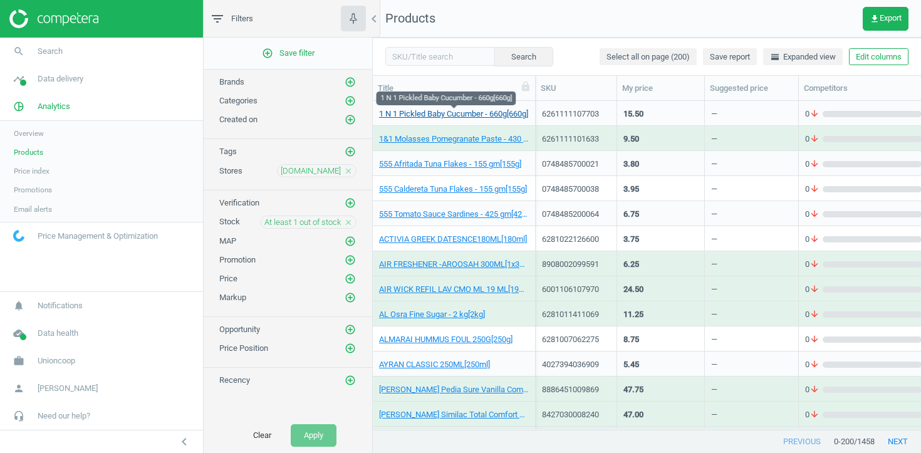
click at [462, 108] on link "1 N 1 Pickled Baby Cucumber - 660g[660g]" at bounding box center [453, 113] width 149 height 11
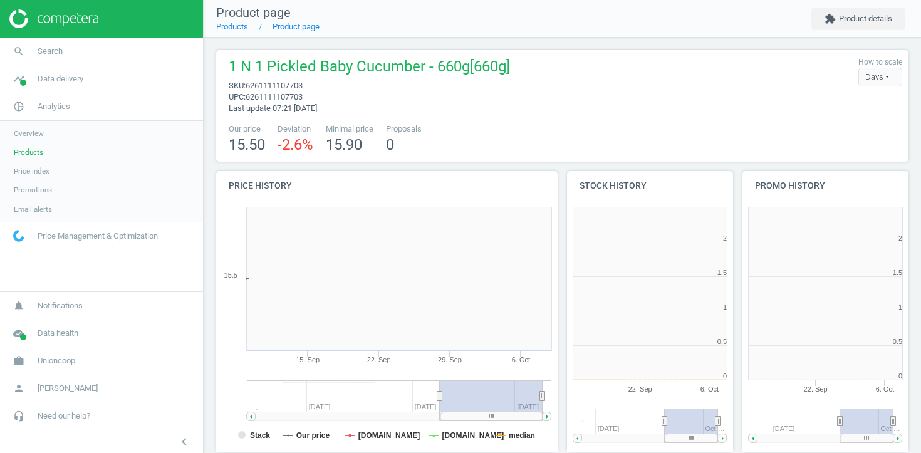
scroll to position [6, 6]
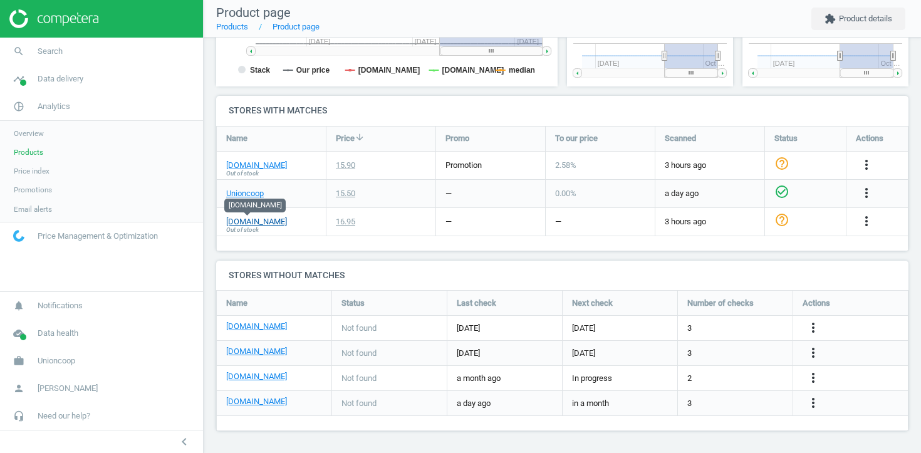
click at [255, 222] on link "[DOMAIN_NAME]" at bounding box center [256, 221] width 61 height 11
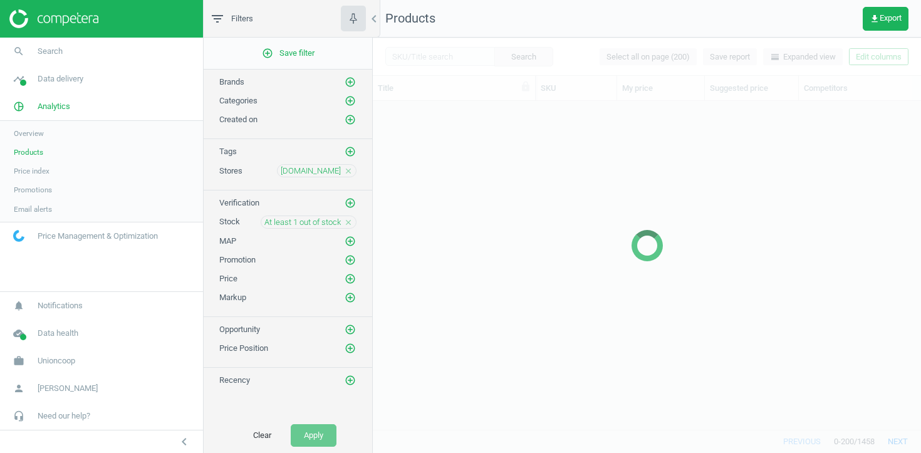
scroll to position [328, 548]
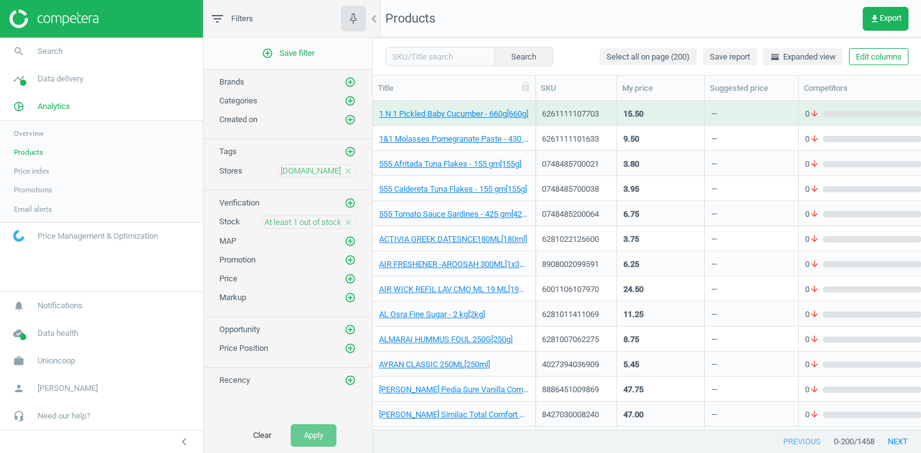
click at [351, 172] on icon "close" at bounding box center [348, 171] width 9 height 9
click at [351, 172] on icon "add_circle_outline" at bounding box center [350, 170] width 11 height 11
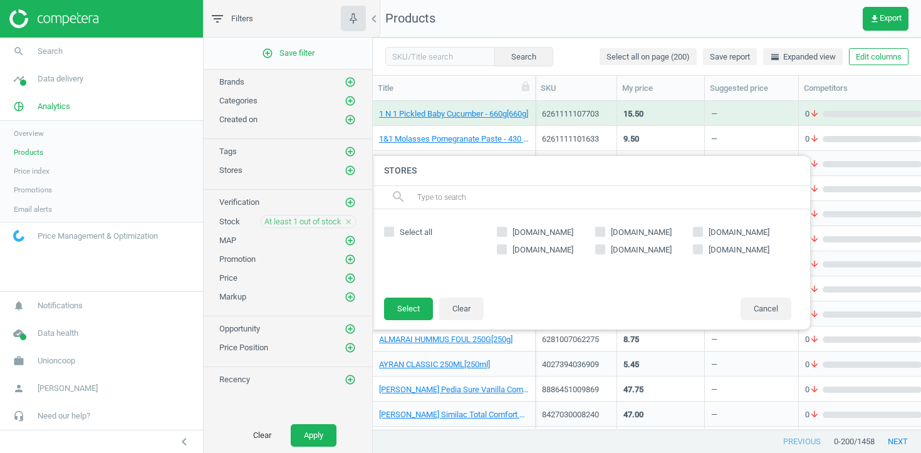
click at [507, 251] on label "[DOMAIN_NAME]" at bounding box center [546, 249] width 98 height 11
click at [506, 251] on input "[DOMAIN_NAME]" at bounding box center [502, 249] width 8 height 8
checkbox input "true"
click at [405, 316] on button "Select" at bounding box center [408, 309] width 49 height 23
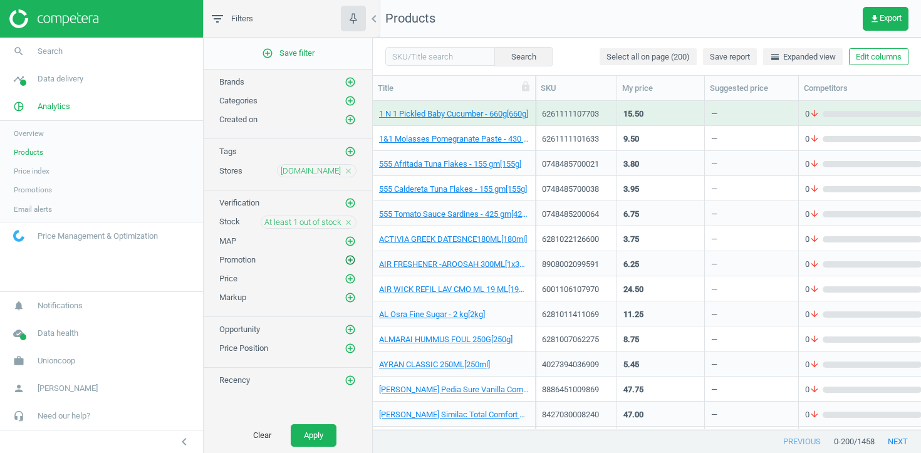
click at [348, 257] on icon "add_circle_outline" at bounding box center [350, 259] width 11 height 11
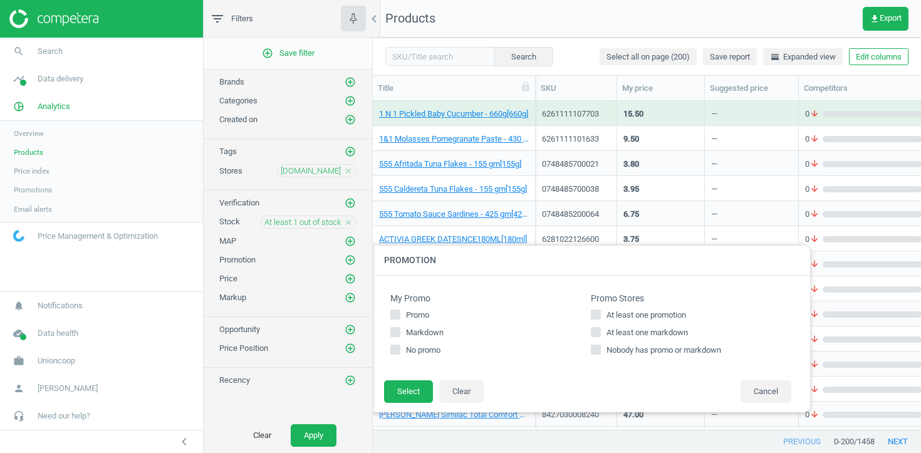
click at [636, 331] on span "At least one markdown" at bounding box center [647, 332] width 86 height 11
click at [600, 331] on input "At least one markdown" at bounding box center [596, 332] width 8 height 8
checkbox input "true"
click at [636, 322] on div "At least one promotion At least one markdown Nobody has promo or markdown" at bounding box center [691, 332] width 200 height 46
click at [625, 310] on span "At least one promotion" at bounding box center [646, 314] width 85 height 11
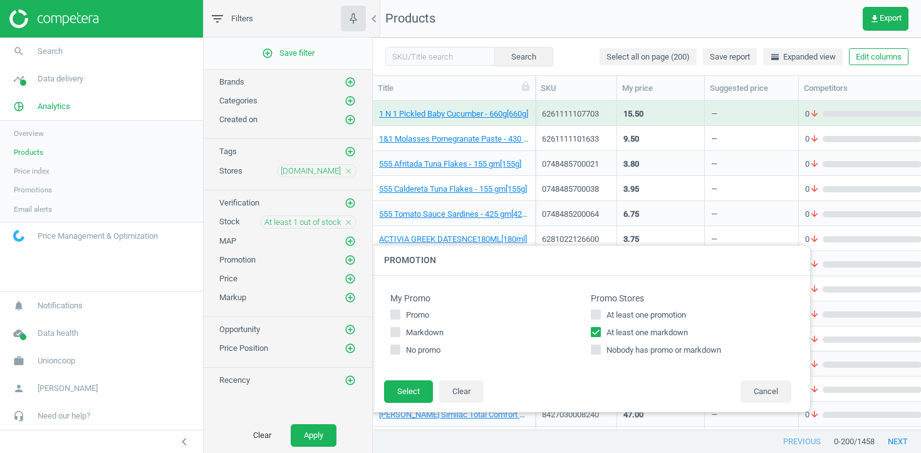
click at [600, 311] on input "At least one promotion" at bounding box center [596, 315] width 8 height 8
checkbox input "true"
click at [414, 385] on button "Select" at bounding box center [408, 391] width 49 height 23
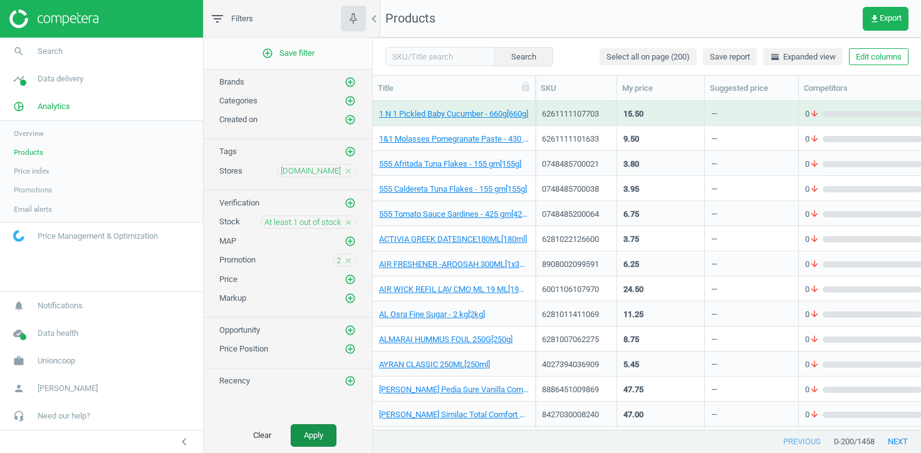
click at [322, 441] on button "Apply" at bounding box center [314, 435] width 46 height 23
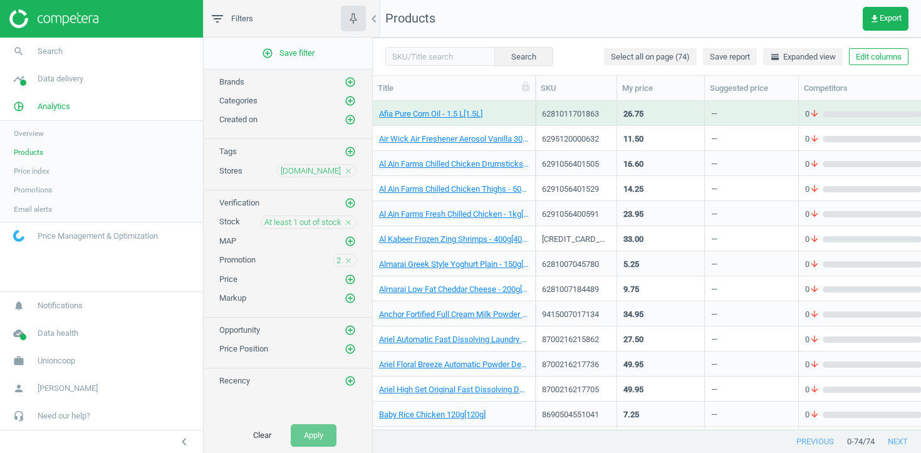
click at [33, 189] on span "Promotions" at bounding box center [33, 190] width 38 height 10
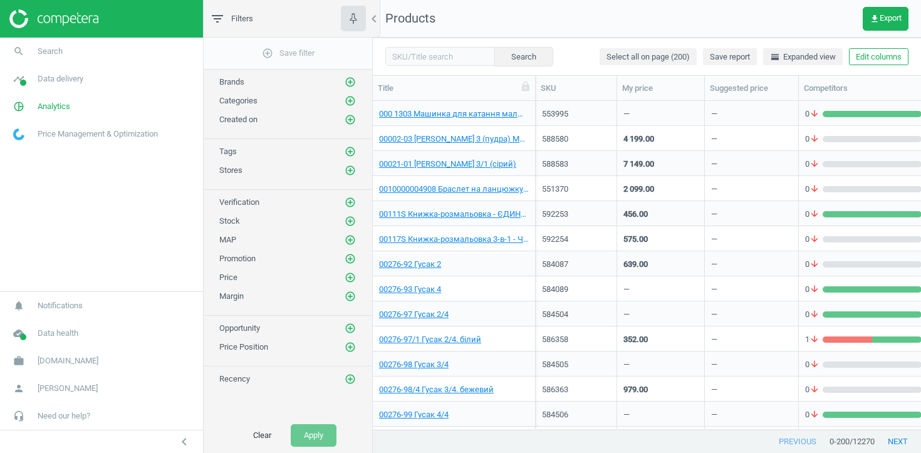
scroll to position [1, 1]
click at [408, 58] on input "text" at bounding box center [440, 56] width 110 height 19
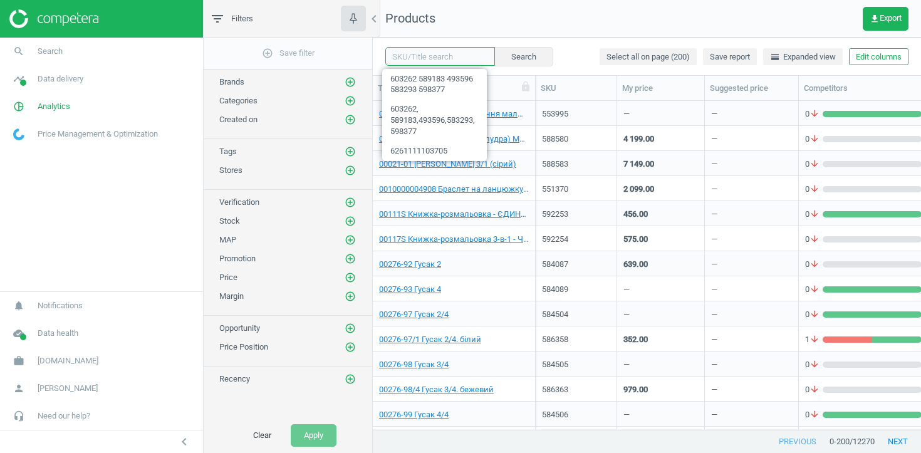
paste input "4115010"
type input "4115010"
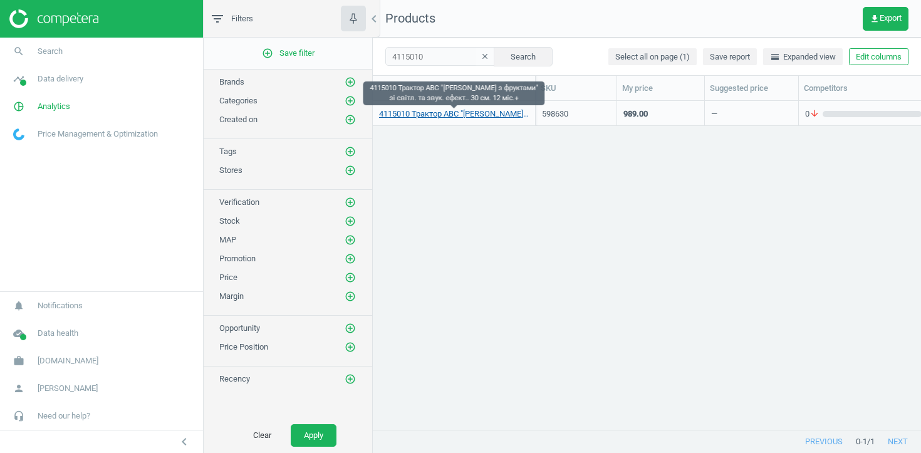
click at [435, 113] on link "4115010 Трактор ABC "[PERSON_NAME] з фруктами" зі світл. та звук. ефект.. 30 см…" at bounding box center [454, 113] width 150 height 11
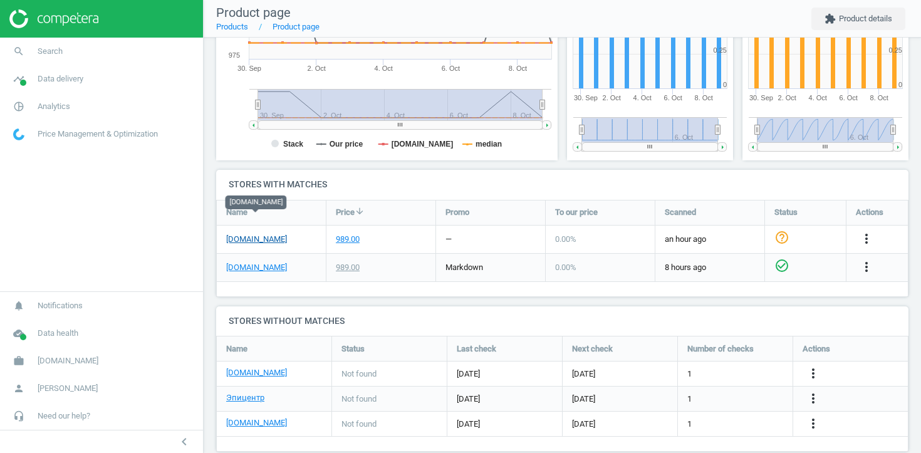
click at [266, 234] on link "rozetka.com.ua" at bounding box center [256, 239] width 61 height 11
click at [863, 231] on icon "more_vert" at bounding box center [866, 238] width 15 height 15
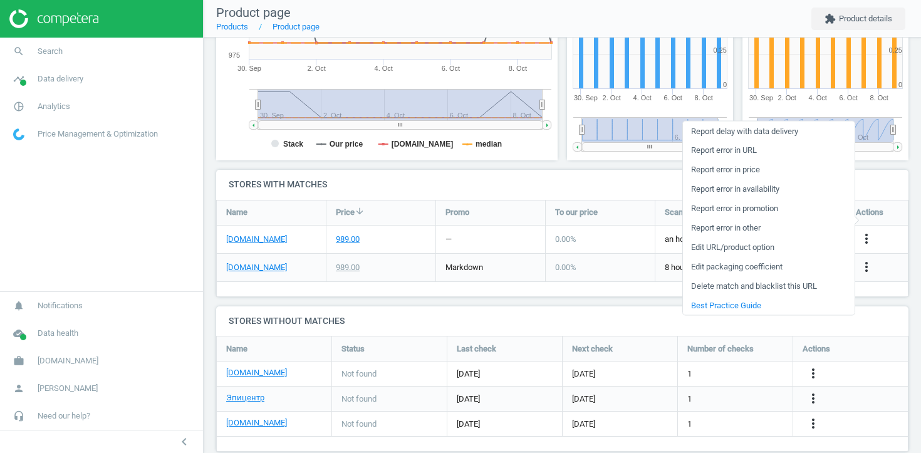
click at [763, 148] on link "Report error in URL" at bounding box center [769, 149] width 172 height 19
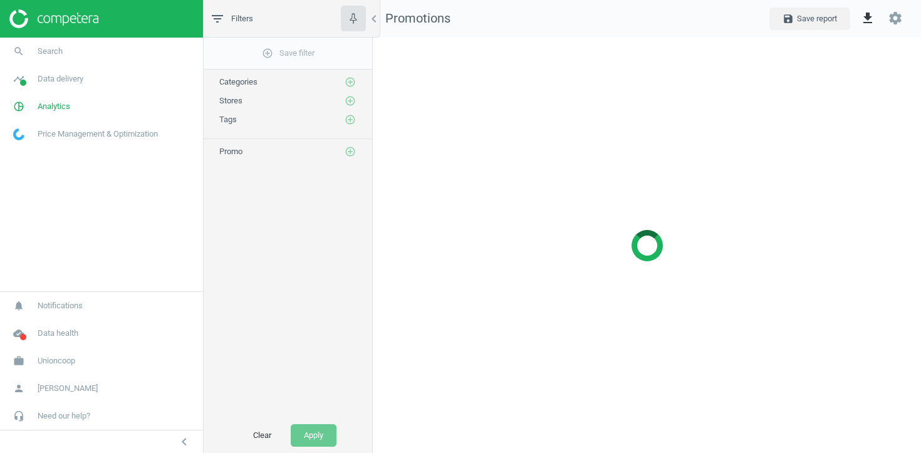
scroll to position [416, 549]
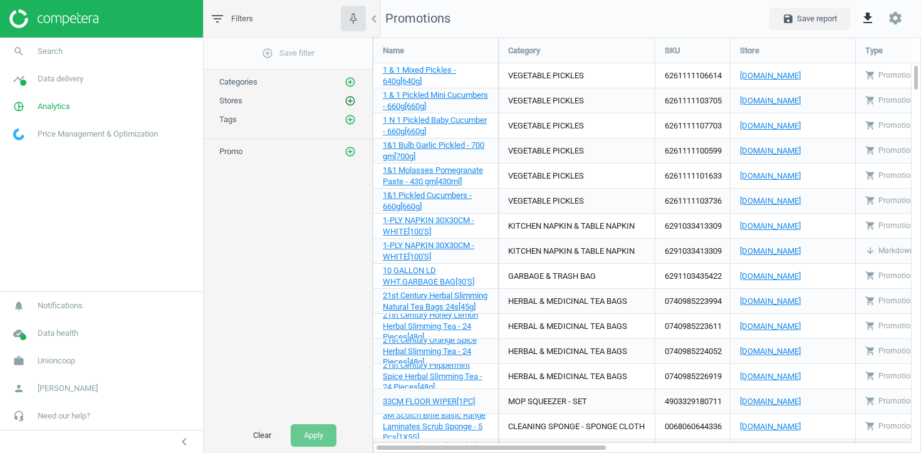
click at [347, 106] on icon "add_circle_outline" at bounding box center [350, 100] width 11 height 11
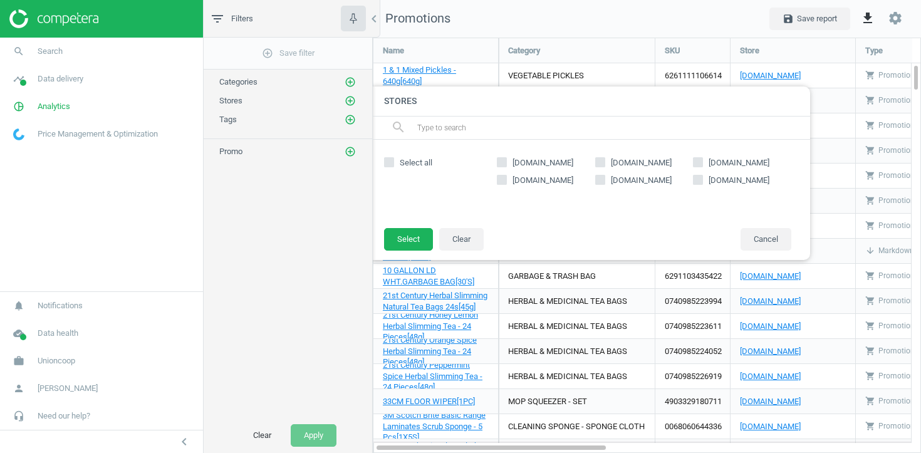
click at [517, 184] on span "[DOMAIN_NAME]" at bounding box center [543, 180] width 66 height 11
click at [506, 184] on input "[DOMAIN_NAME]" at bounding box center [502, 179] width 8 height 8
checkbox input "true"
click at [422, 237] on button "Select" at bounding box center [408, 239] width 49 height 23
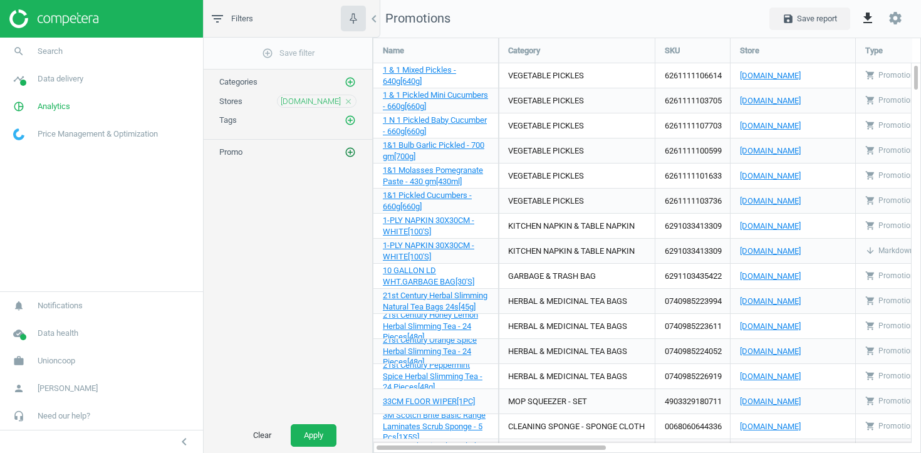
click at [348, 147] on icon "add_circle_outline" at bounding box center [350, 152] width 11 height 11
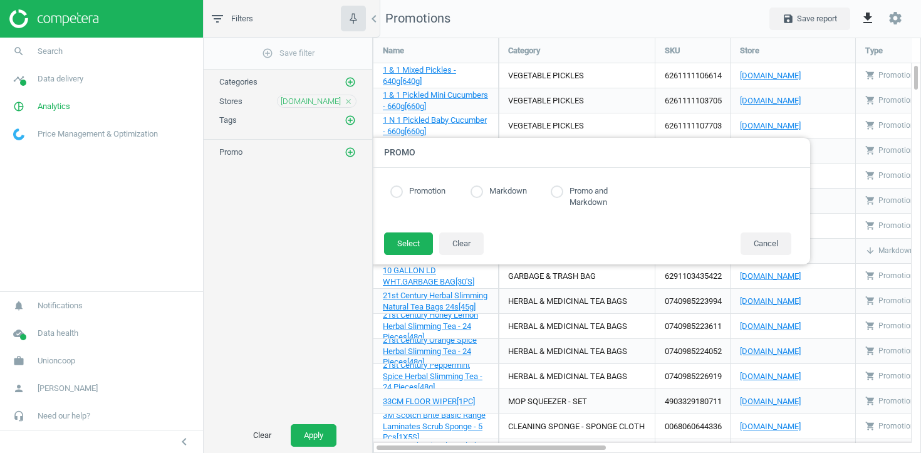
click at [588, 202] on label "Promo and Markdown" at bounding box center [597, 196] width 68 height 23
click at [558, 192] on input "radio" at bounding box center [557, 191] width 13 height 13
radio input "true"
click at [400, 244] on button "Select" at bounding box center [408, 243] width 49 height 23
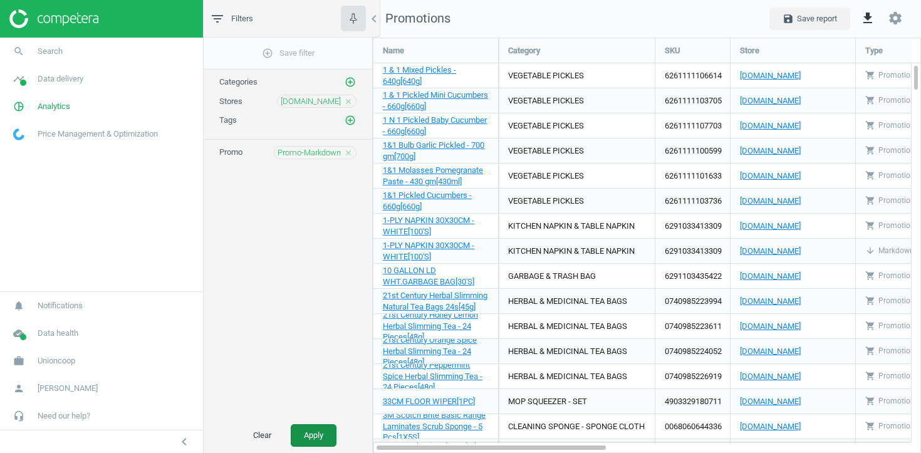
click at [312, 433] on button "Apply" at bounding box center [314, 435] width 46 height 23
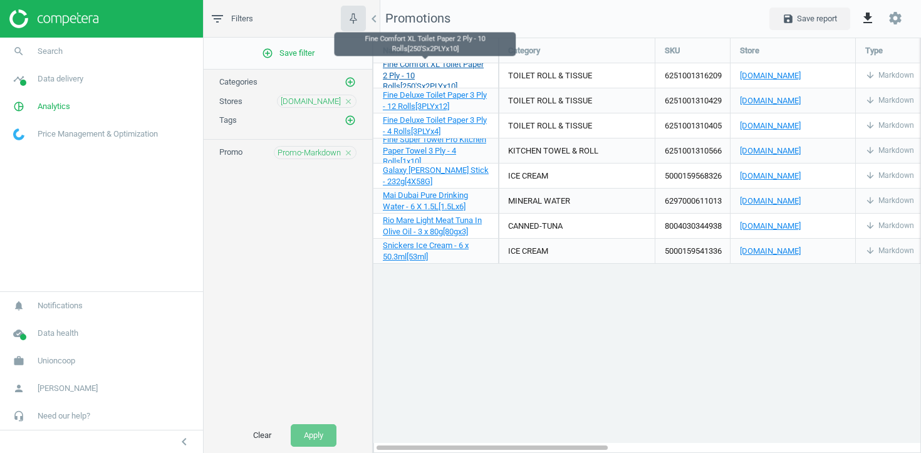
click at [429, 73] on span "Fine Comfort XL Toilet Paper 2 Ply - 10 Rolls[250'Sx2PLYx10]" at bounding box center [433, 76] width 101 height 32
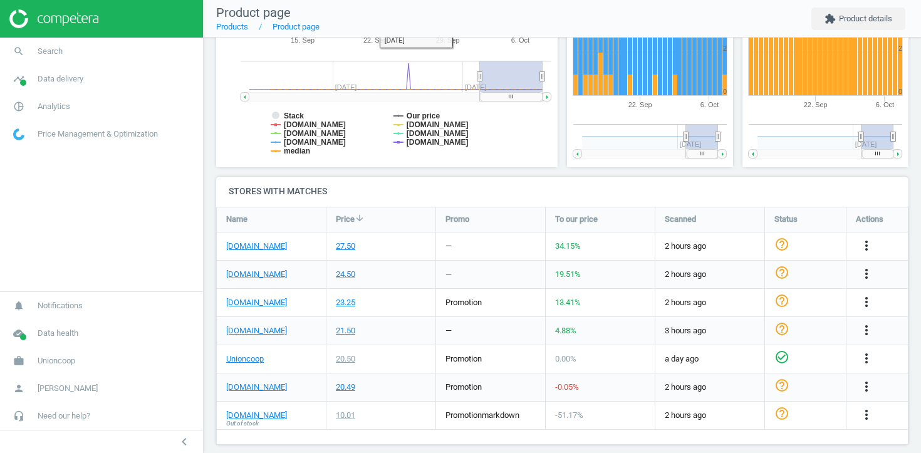
scroll to position [284, 0]
click at [249, 414] on link "[DOMAIN_NAME]" at bounding box center [256, 415] width 61 height 11
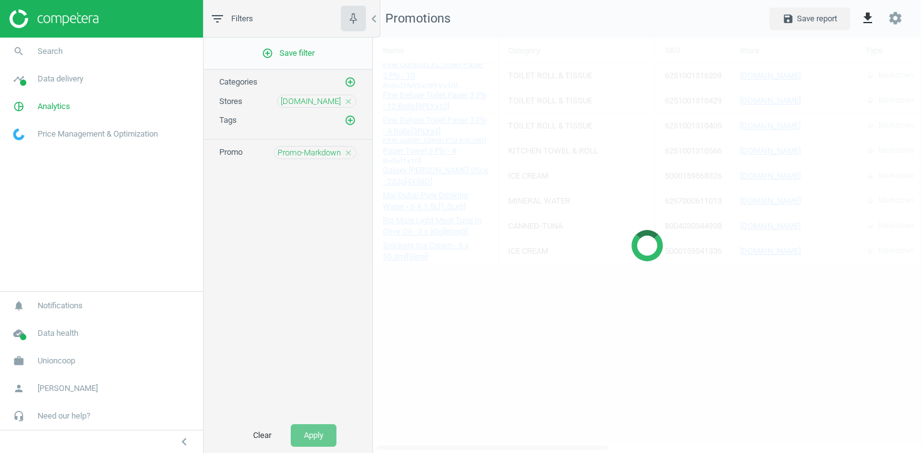
scroll to position [416, 549]
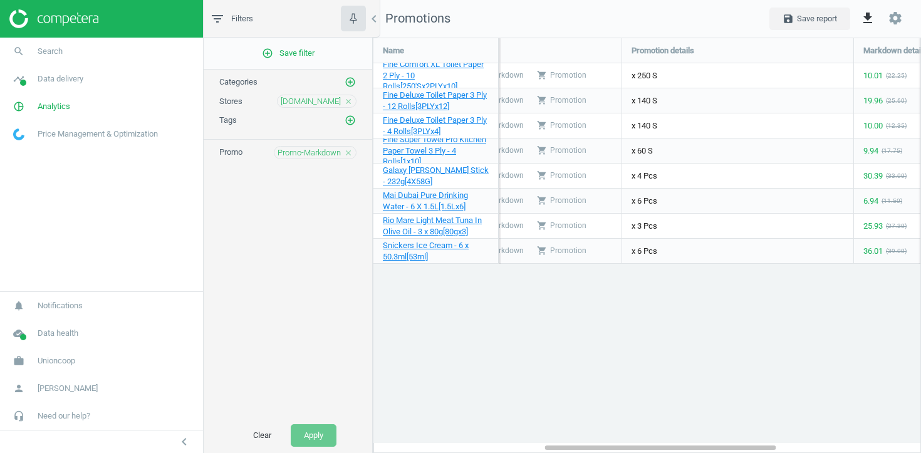
click at [351, 156] on icon "close" at bounding box center [348, 152] width 9 height 9
click at [348, 152] on icon "add_circle_outline" at bounding box center [350, 152] width 11 height 11
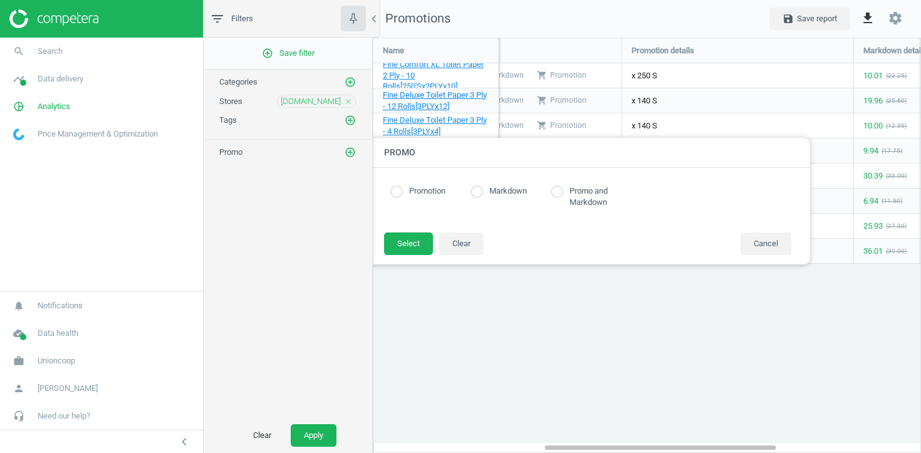
click at [428, 193] on label "Promotion" at bounding box center [424, 191] width 43 height 12
click at [398, 246] on button "Select" at bounding box center [408, 243] width 49 height 23
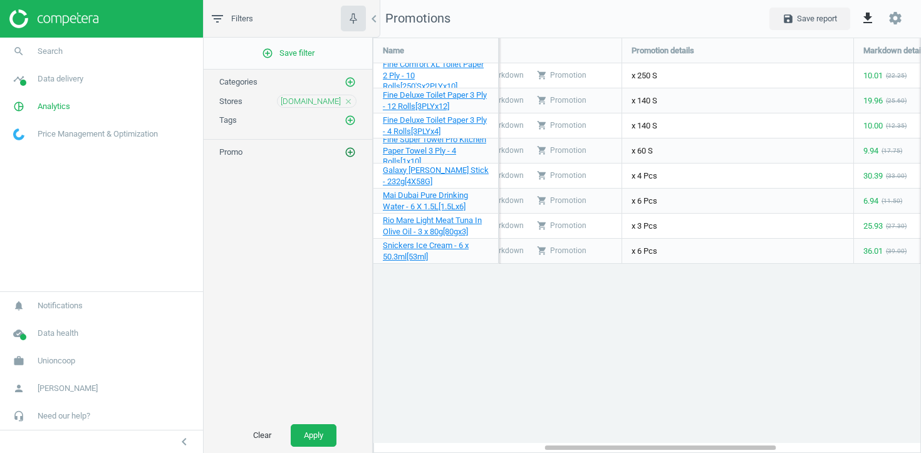
click at [350, 157] on button "add_circle_outline" at bounding box center [350, 152] width 13 height 13
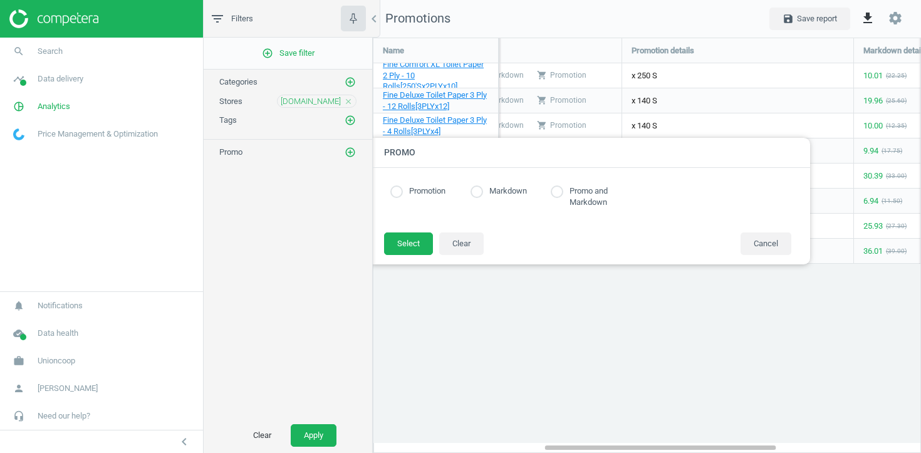
click at [401, 199] on div "Promotion Markdown Promo and Markdown" at bounding box center [590, 199] width 413 height 39
click at [398, 194] on input "radio" at bounding box center [396, 191] width 13 height 13
radio input "true"
click at [409, 242] on button "Select" at bounding box center [408, 243] width 49 height 23
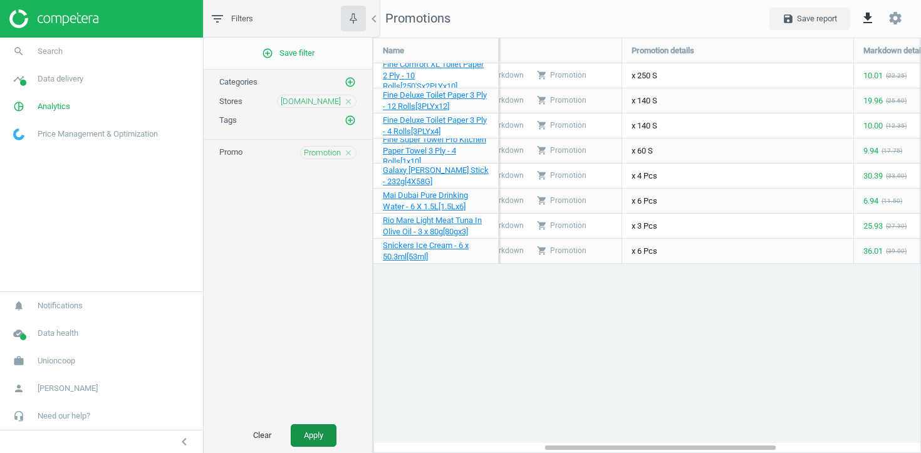
click at [321, 428] on button "Apply" at bounding box center [314, 435] width 46 height 23
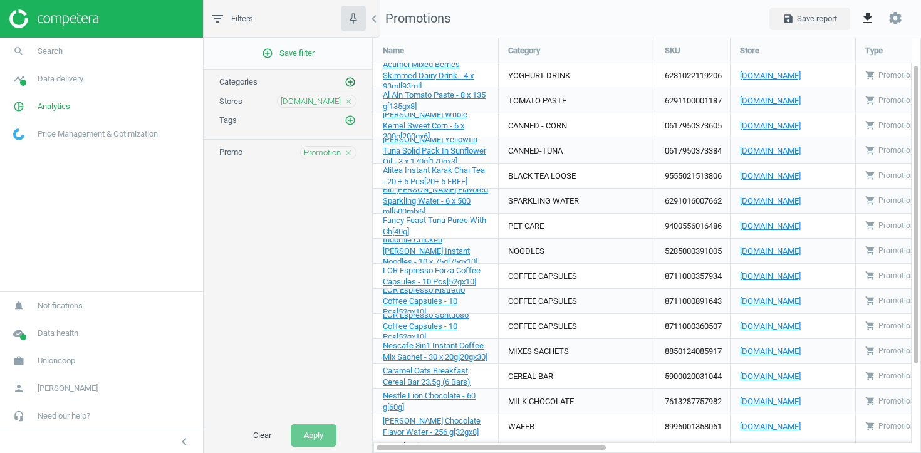
click at [353, 80] on icon "add_circle_outline" at bounding box center [350, 81] width 11 height 11
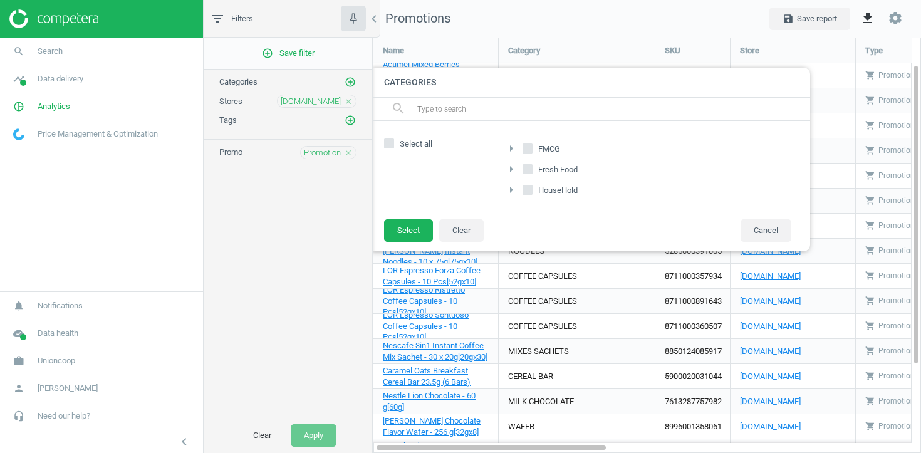
click at [530, 166] on input "Fresh Food" at bounding box center [528, 169] width 8 height 8
checkbox input "true"
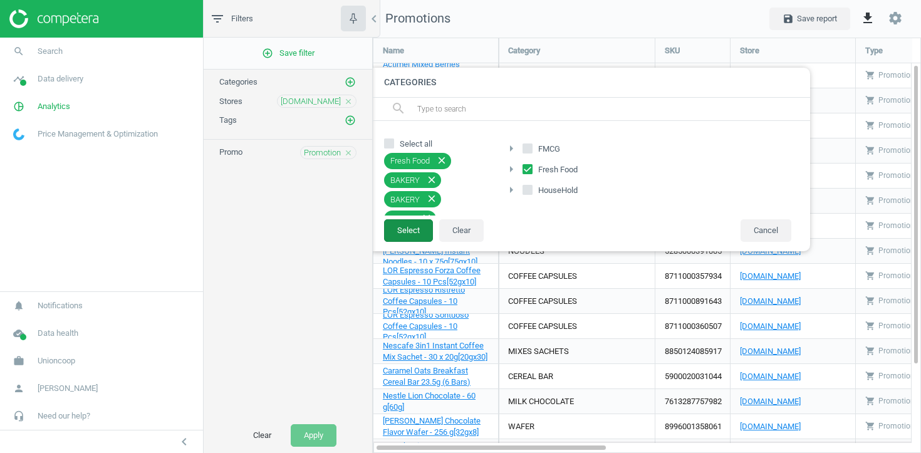
click at [417, 227] on button "Select" at bounding box center [408, 230] width 49 height 23
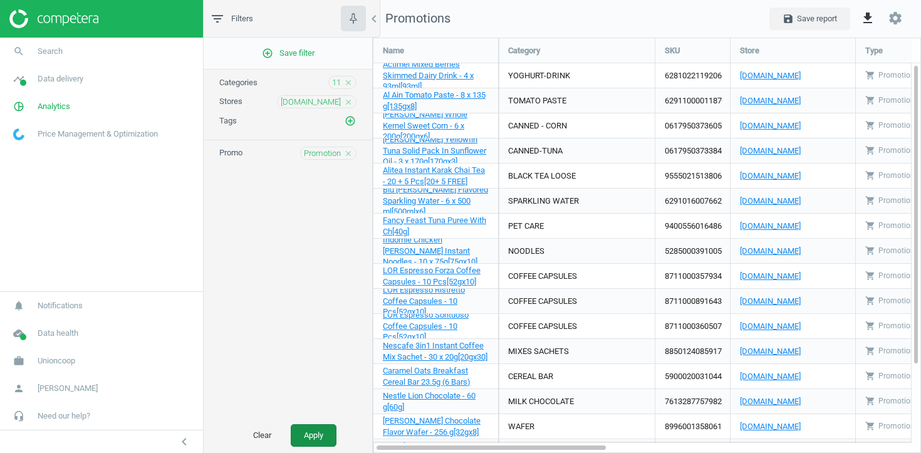
click at [314, 442] on button "Apply" at bounding box center [314, 435] width 46 height 23
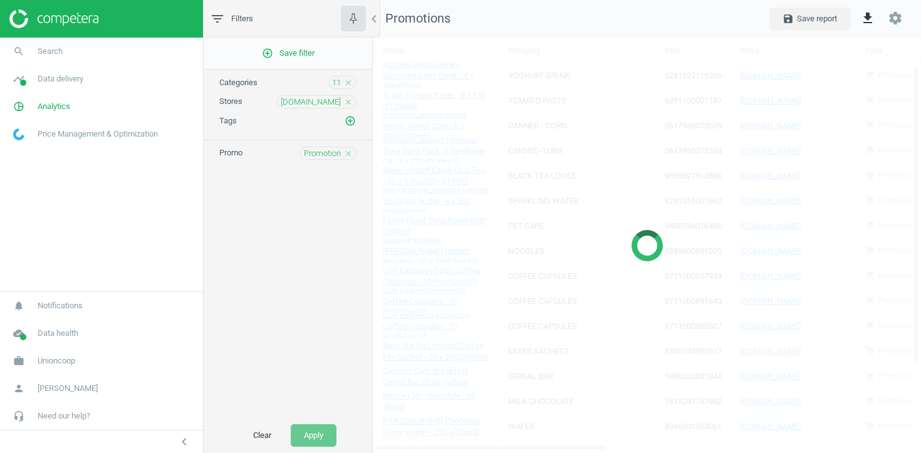
scroll to position [393, 549]
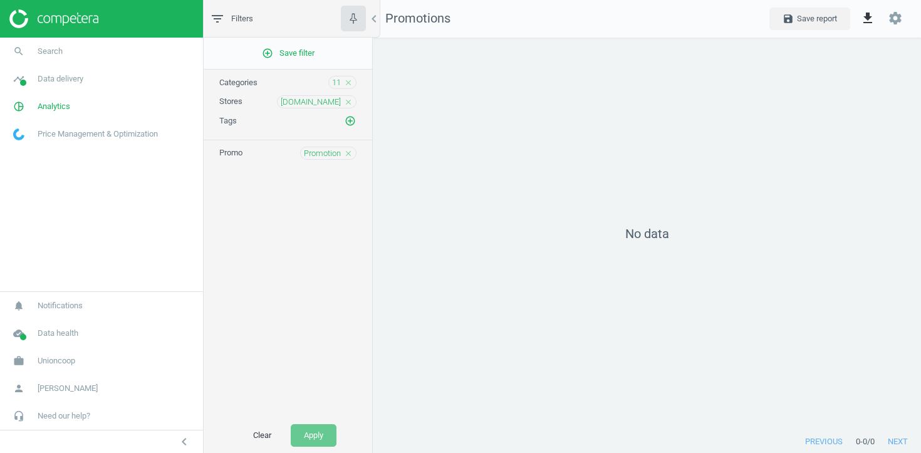
click at [348, 81] on icon "close" at bounding box center [348, 82] width 9 height 9
click at [310, 445] on button "Apply" at bounding box center [314, 435] width 46 height 23
